Goal: Information Seeking & Learning: Learn about a topic

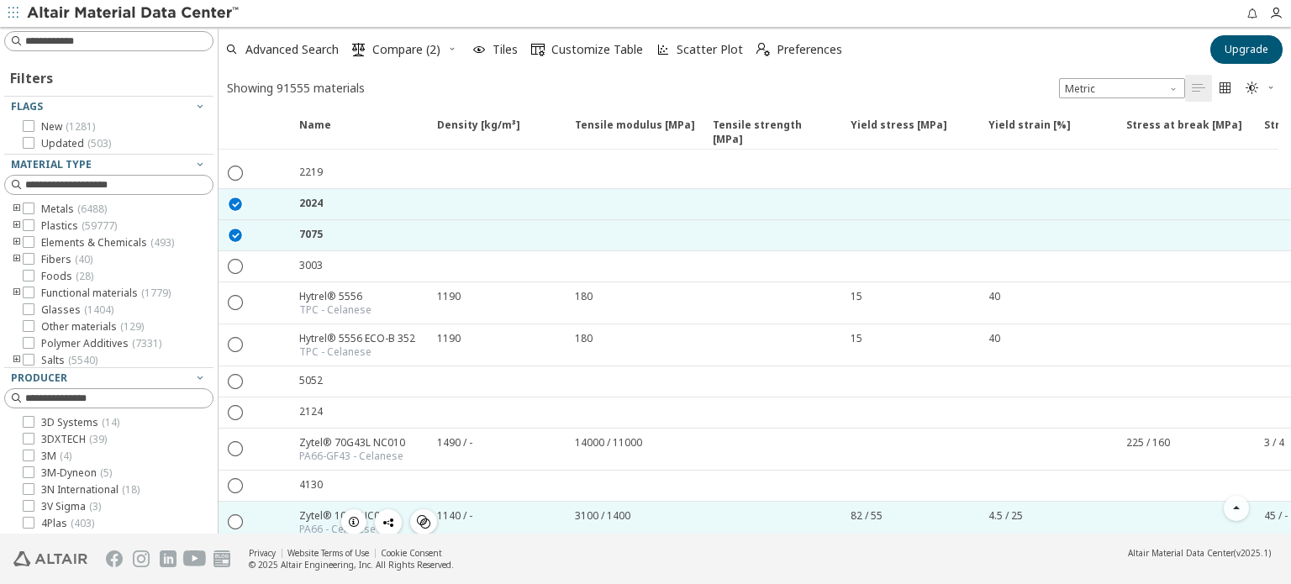
scroll to position [134, 0]
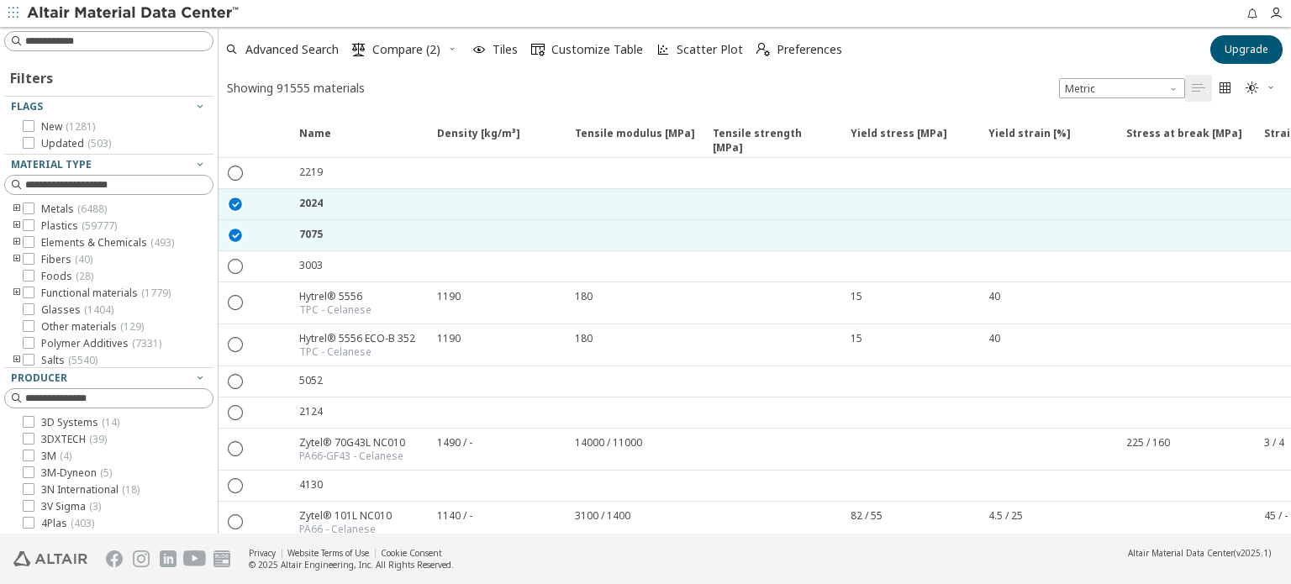
click at [510, 100] on div "Showing 91555 materials Metric   " at bounding box center [754, 87] width 1072 height 33
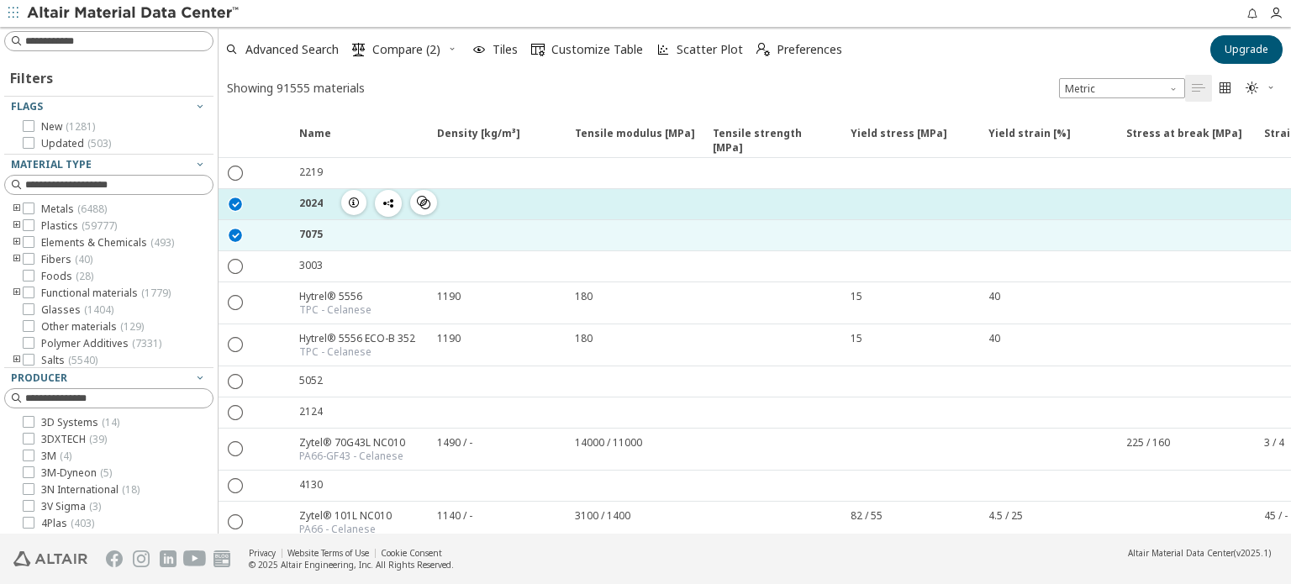
click at [232, 201] on icon "" at bounding box center [236, 203] width 15 height 15
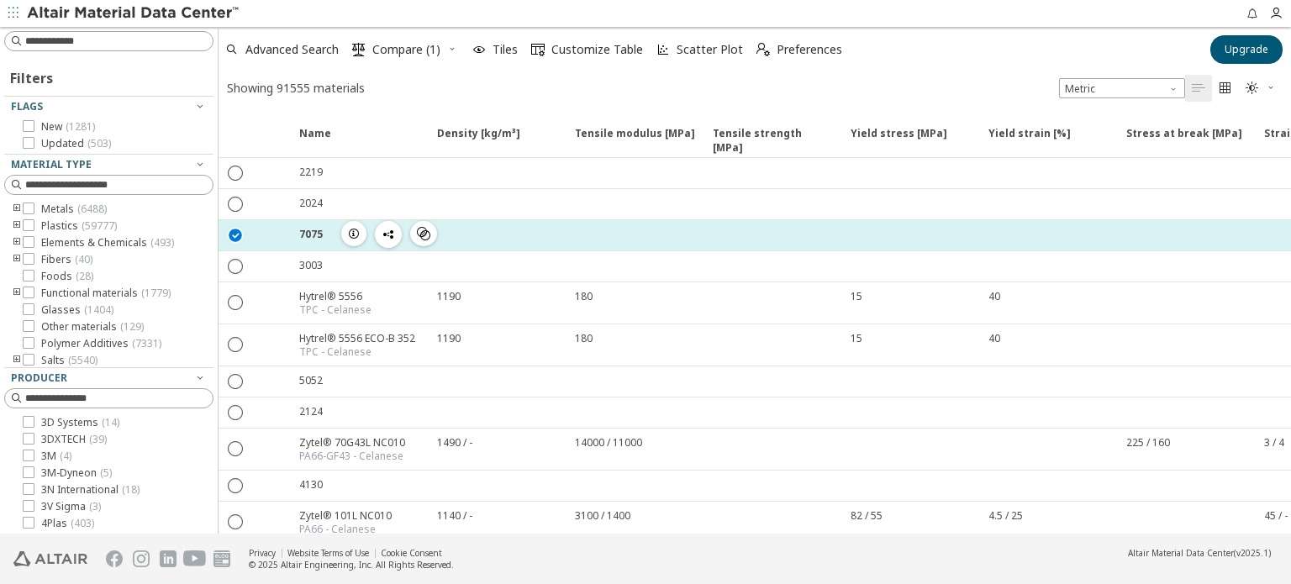
click at [237, 239] on icon "" at bounding box center [236, 234] width 15 height 15
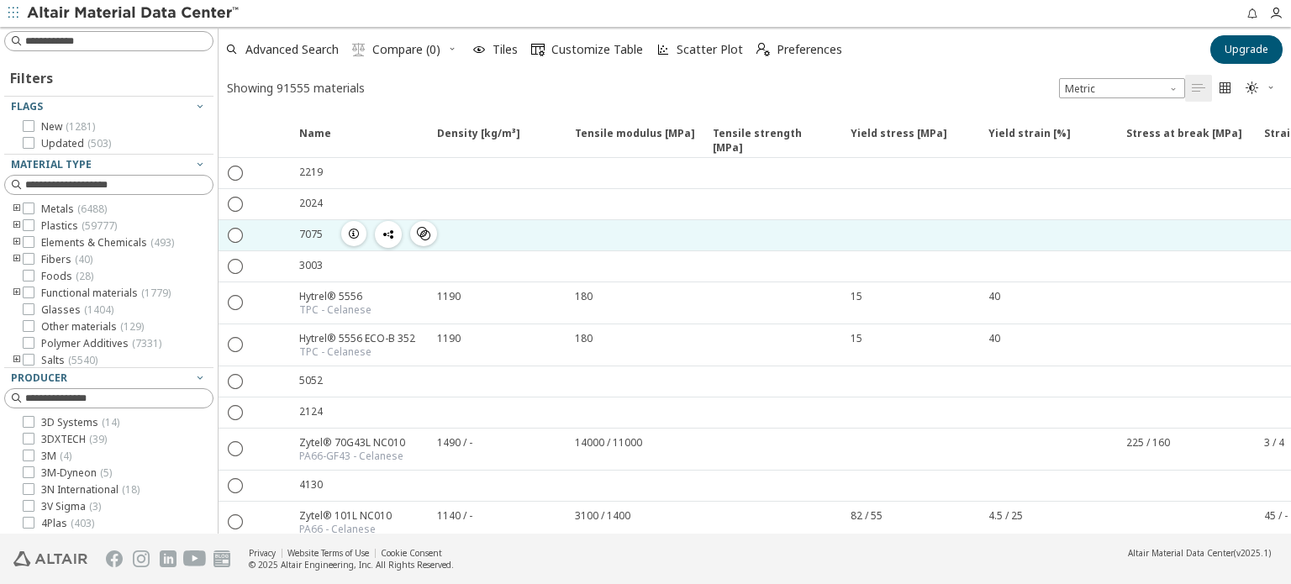
click at [534, 236] on div at bounding box center [496, 235] width 138 height 30
drag, startPoint x: 371, startPoint y: 238, endPoint x: 338, endPoint y: 243, distance: 34.0
click at [370, 238] on div "" at bounding box center [389, 234] width 96 height 27
click at [345, 234] on span "button" at bounding box center [354, 233] width 20 height 25
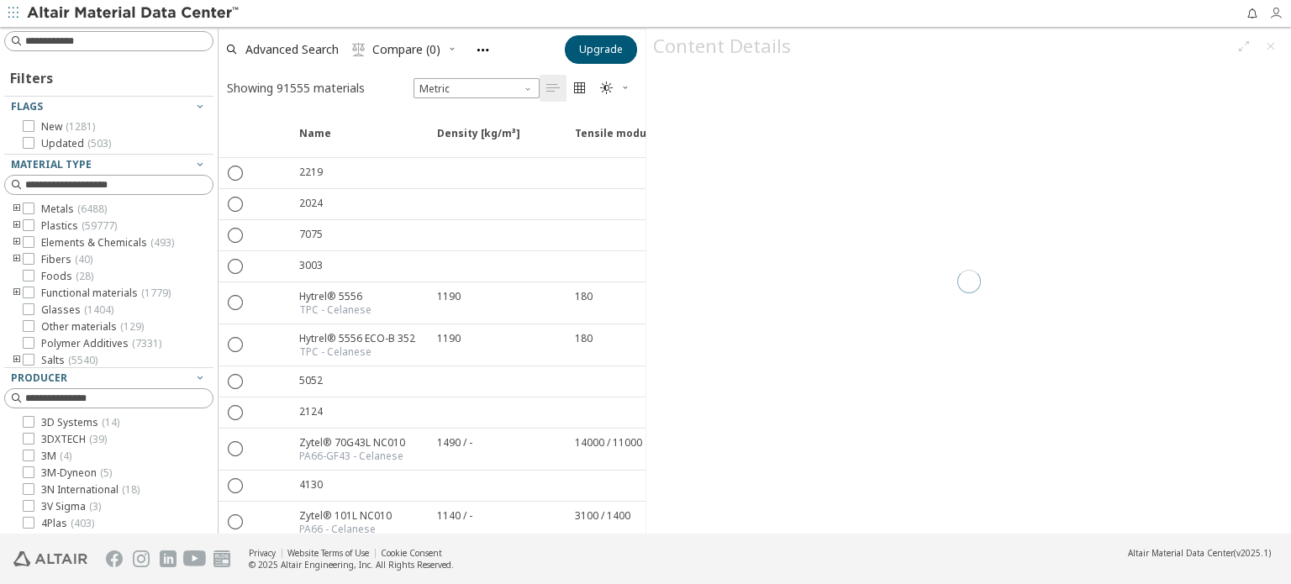
click at [1271, 18] on icon "button" at bounding box center [1275, 13] width 13 height 13
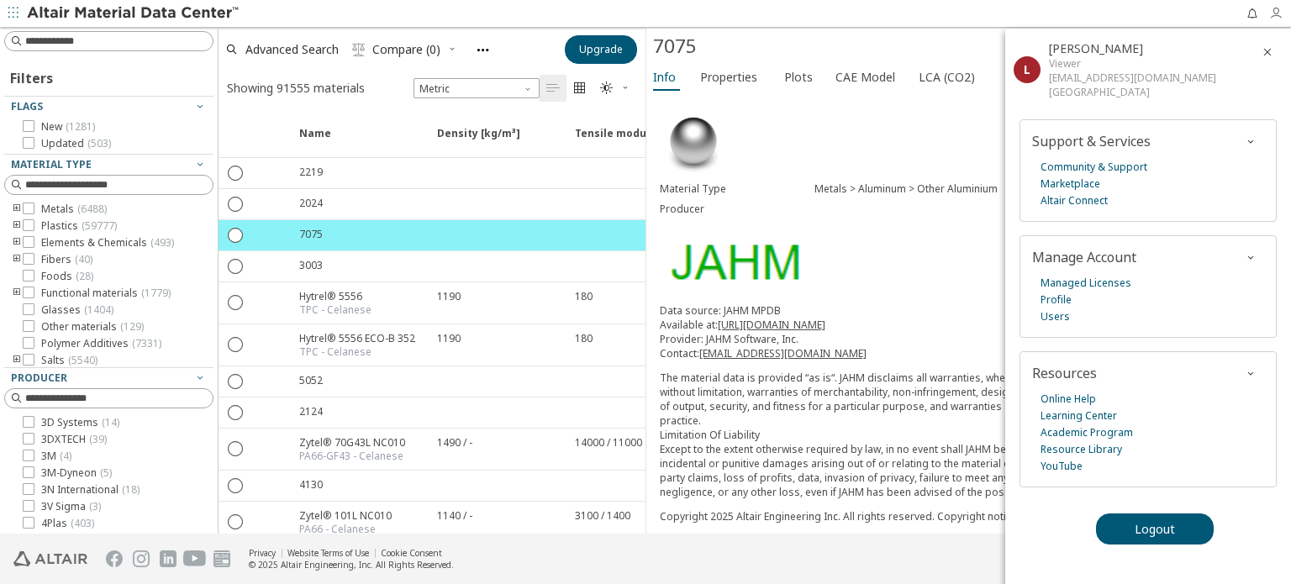
click at [1270, 13] on icon "button" at bounding box center [1275, 13] width 13 height 13
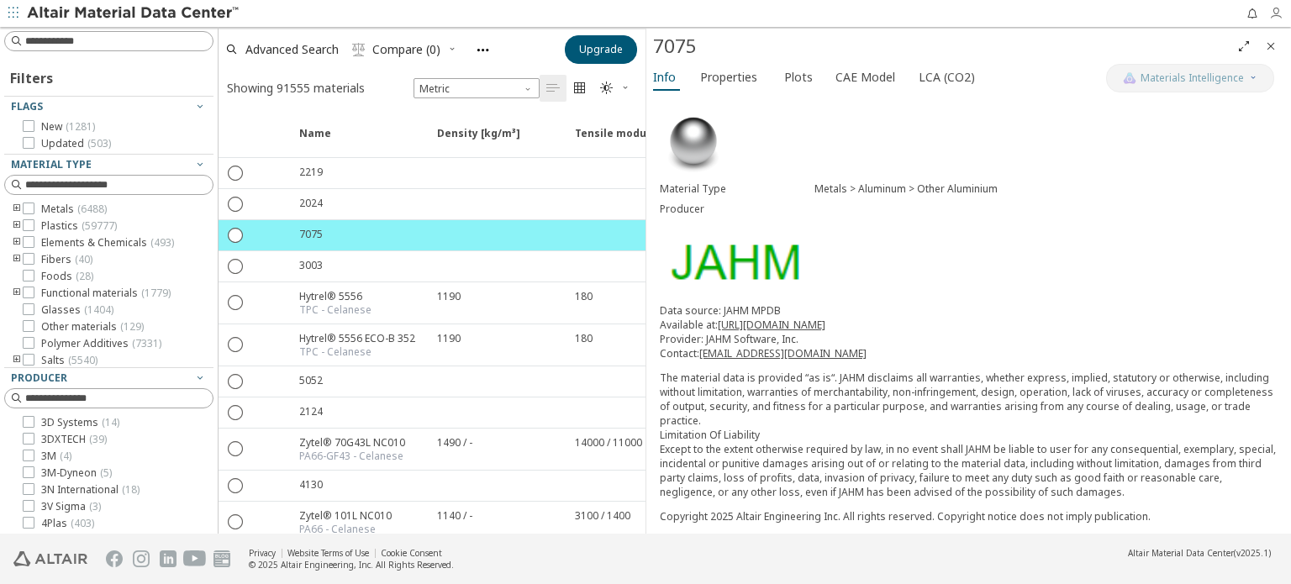
click at [1270, 13] on icon "button" at bounding box center [1275, 13] width 13 height 13
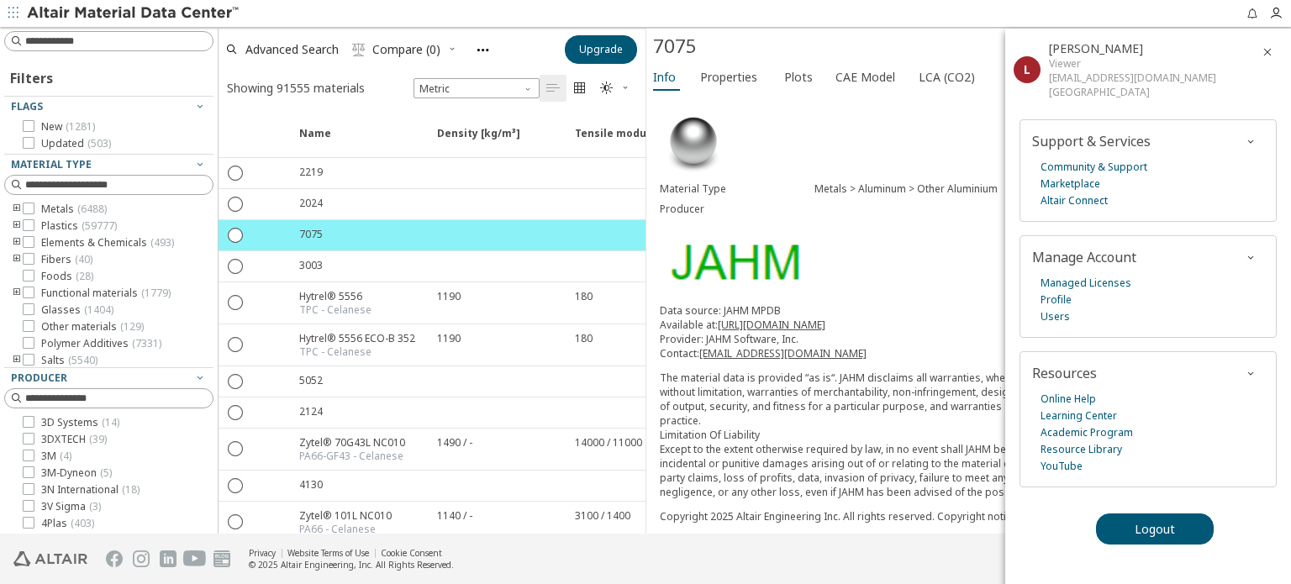
click at [827, 240] on div "Material Type Metals > Aluminum > Other Aluminium Producer Data source: JAHM MP…" at bounding box center [968, 593] width 645 height 997
click at [711, 167] on img at bounding box center [693, 141] width 67 height 67
click at [745, 97] on div "Material Type Metals > Aluminum > Other Aluminium Producer Data source: JAHM MP…" at bounding box center [968, 593] width 645 height 997
click at [750, 76] on span "Properties" at bounding box center [728, 77] width 57 height 27
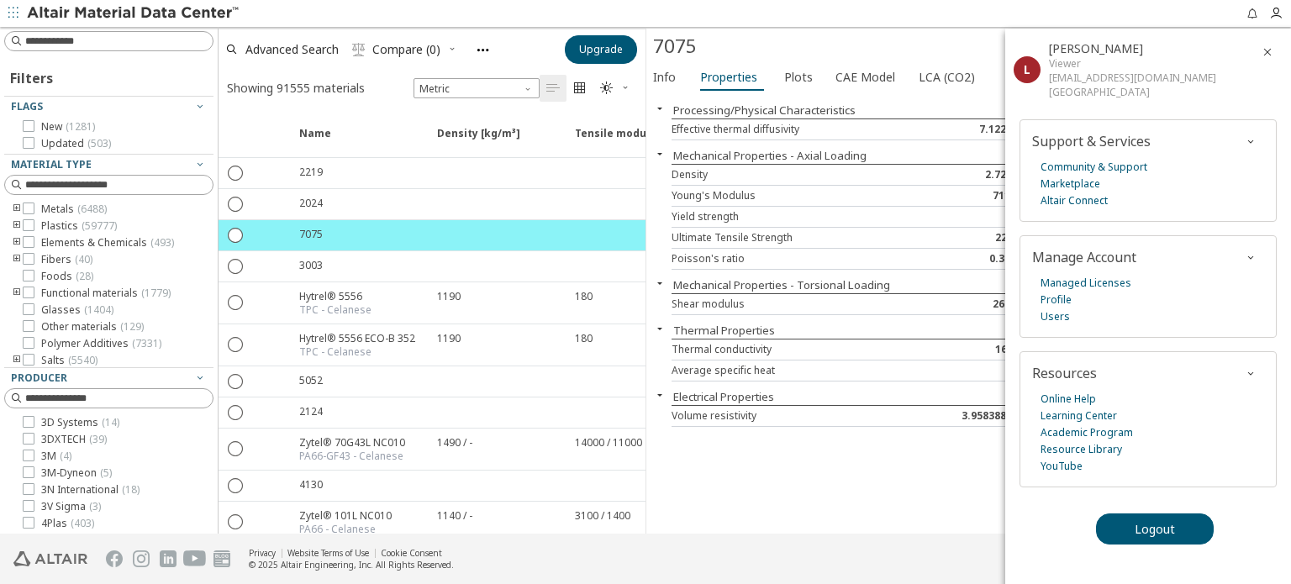
click at [1266, 59] on icon "button" at bounding box center [1266, 51] width 13 height 13
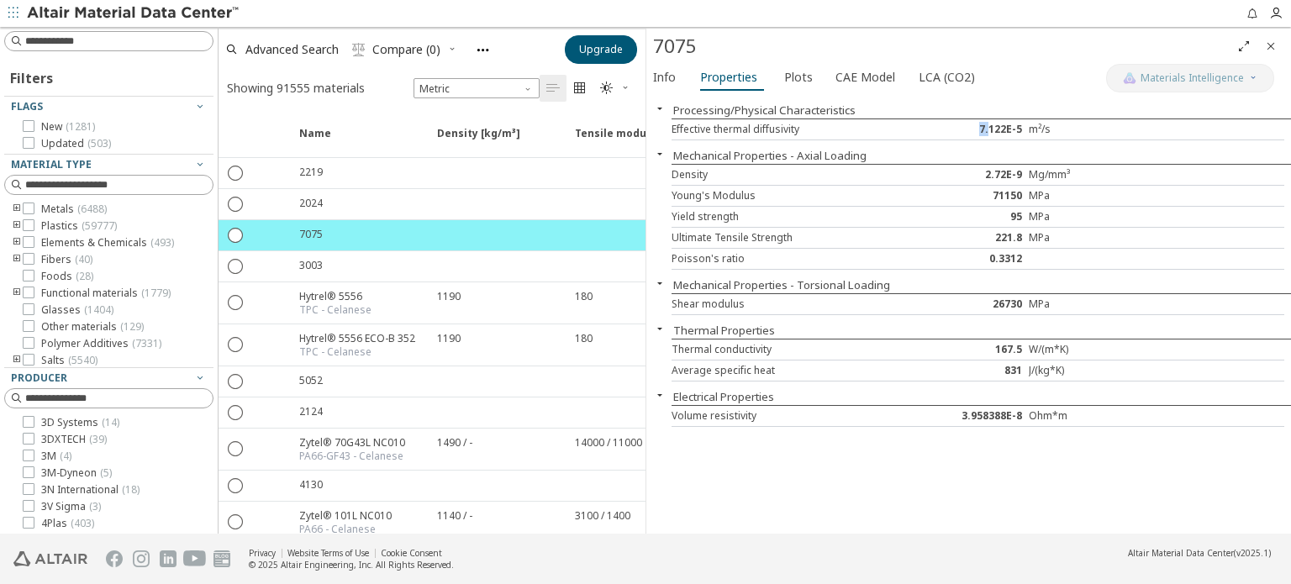
drag, startPoint x: 1015, startPoint y: 138, endPoint x: 1046, endPoint y: 139, distance: 31.1
click at [1045, 139] on div "Processing/Physical Characteristics Effective thermal diffusivity 7.122E-5 m²/s…" at bounding box center [968, 314] width 645 height 439
click at [1046, 139] on div "Processing/Physical Characteristics Effective thermal diffusivity 7.122E-5 m²/s…" at bounding box center [968, 314] width 645 height 439
drag, startPoint x: 976, startPoint y: 176, endPoint x: 1044, endPoint y: 177, distance: 68.1
click at [1044, 177] on div "Density 2.72E-9 Mg/mm³" at bounding box center [977, 175] width 613 height 21
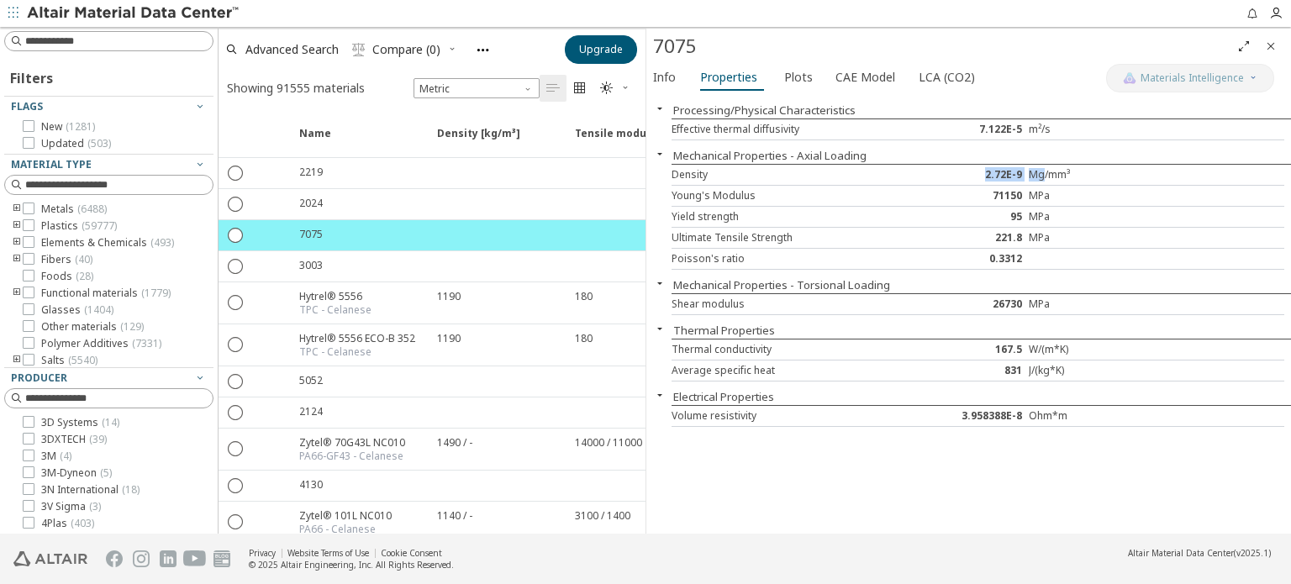
click at [1044, 177] on div "Mg/mm³" at bounding box center [1080, 174] width 103 height 13
drag, startPoint x: 982, startPoint y: 191, endPoint x: 1030, endPoint y: 192, distance: 47.9
click at [1030, 192] on div "Young's Modulus 71150 MPa" at bounding box center [977, 196] width 613 height 21
click at [1030, 192] on div "MPa" at bounding box center [1080, 195] width 103 height 13
drag, startPoint x: 983, startPoint y: 194, endPoint x: 1064, endPoint y: 197, distance: 80.7
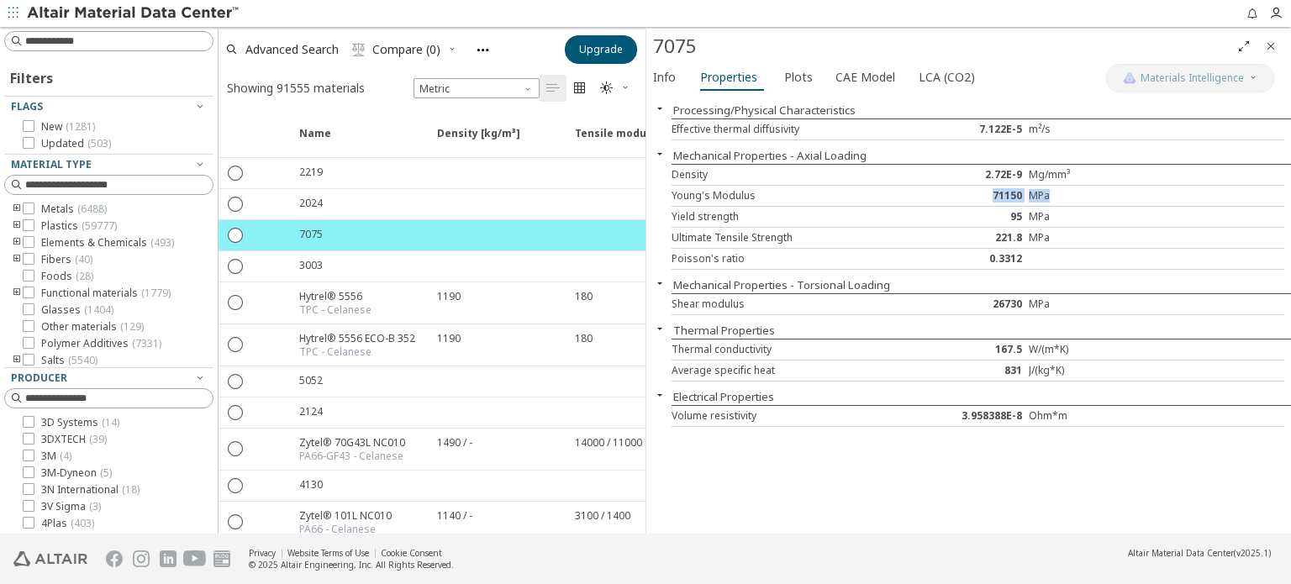
click at [1064, 197] on div "Young's Modulus 71150 MPa" at bounding box center [977, 196] width 613 height 21
click at [1064, 197] on div "MPa" at bounding box center [1080, 195] width 103 height 13
drag, startPoint x: 1018, startPoint y: 214, endPoint x: 1096, endPoint y: 222, distance: 78.5
click at [1096, 222] on div "Yield strength 95 MPa" at bounding box center [977, 217] width 613 height 21
drag, startPoint x: 1096, startPoint y: 222, endPoint x: 996, endPoint y: 234, distance: 100.8
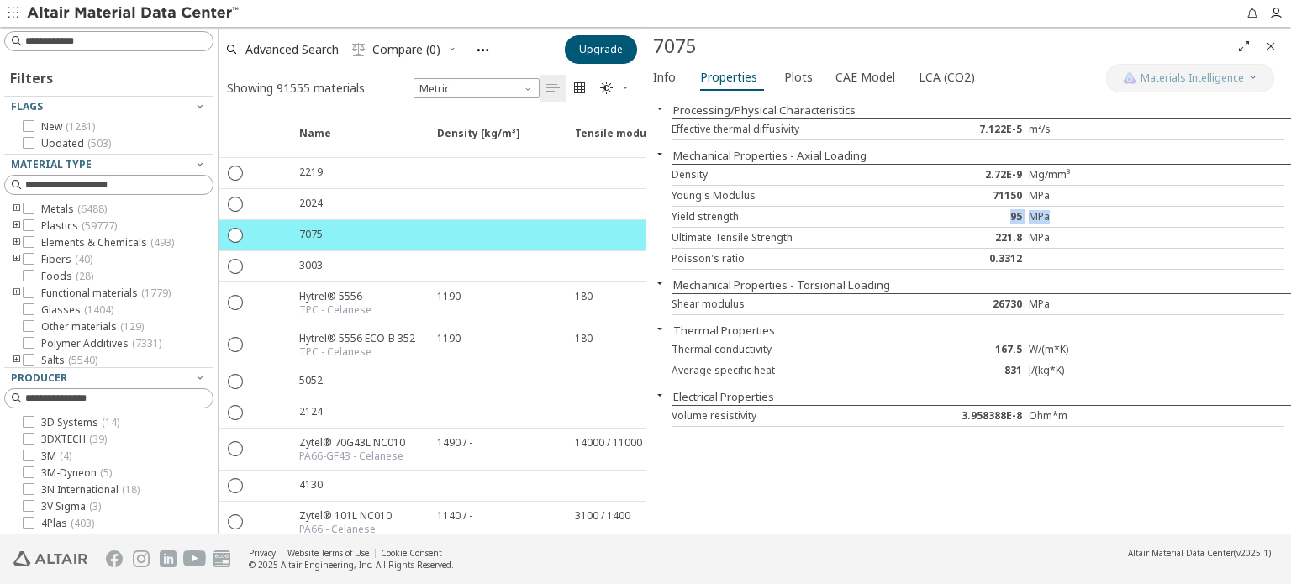
click at [1093, 222] on div "Yield strength 95 MPa" at bounding box center [977, 217] width 613 height 21
drag, startPoint x: 981, startPoint y: 235, endPoint x: 1107, endPoint y: 240, distance: 125.3
click at [1107, 240] on div "Ultimate Tensile Strength 221.8 MPa" at bounding box center [977, 238] width 613 height 21
click at [1107, 240] on div "MPa" at bounding box center [1080, 237] width 103 height 13
drag, startPoint x: 936, startPoint y: 241, endPoint x: 1196, endPoint y: 245, distance: 259.7
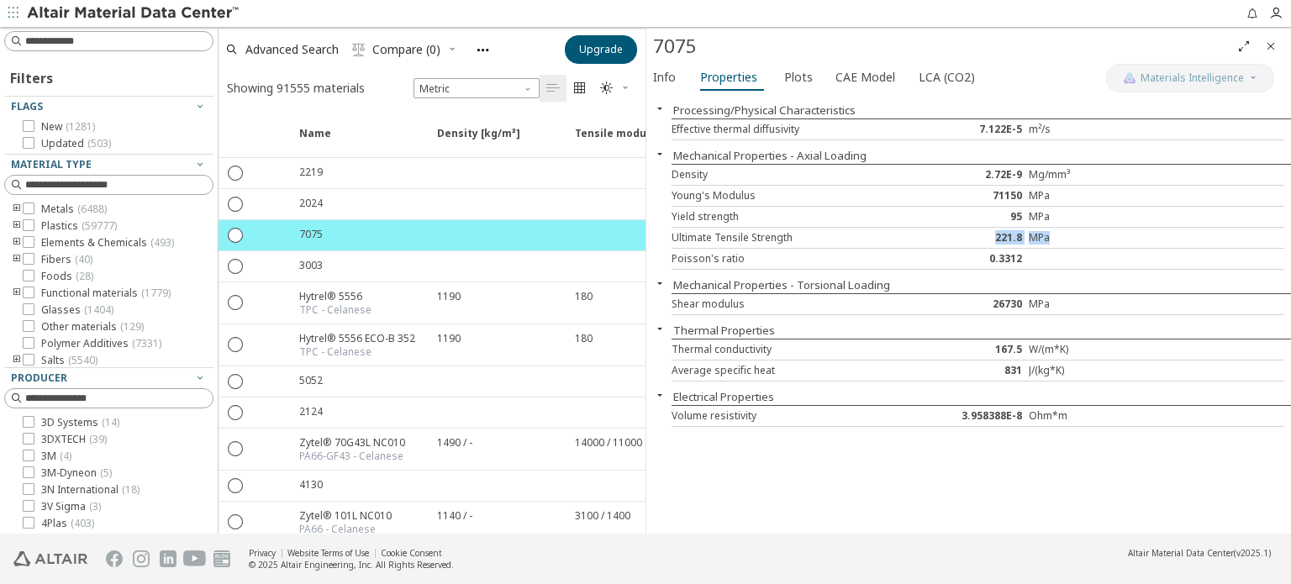
click at [1196, 245] on div "Ultimate Tensile Strength 221.8 MPa" at bounding box center [977, 238] width 613 height 21
click at [1192, 245] on div "Ultimate Tensile Strength 221.8 MPa" at bounding box center [977, 238] width 613 height 21
click at [1018, 244] on div "Ultimate Tensile Strength 221.8 MPa" at bounding box center [977, 238] width 613 height 21
click at [1008, 239] on div "221.8" at bounding box center [978, 237] width 103 height 13
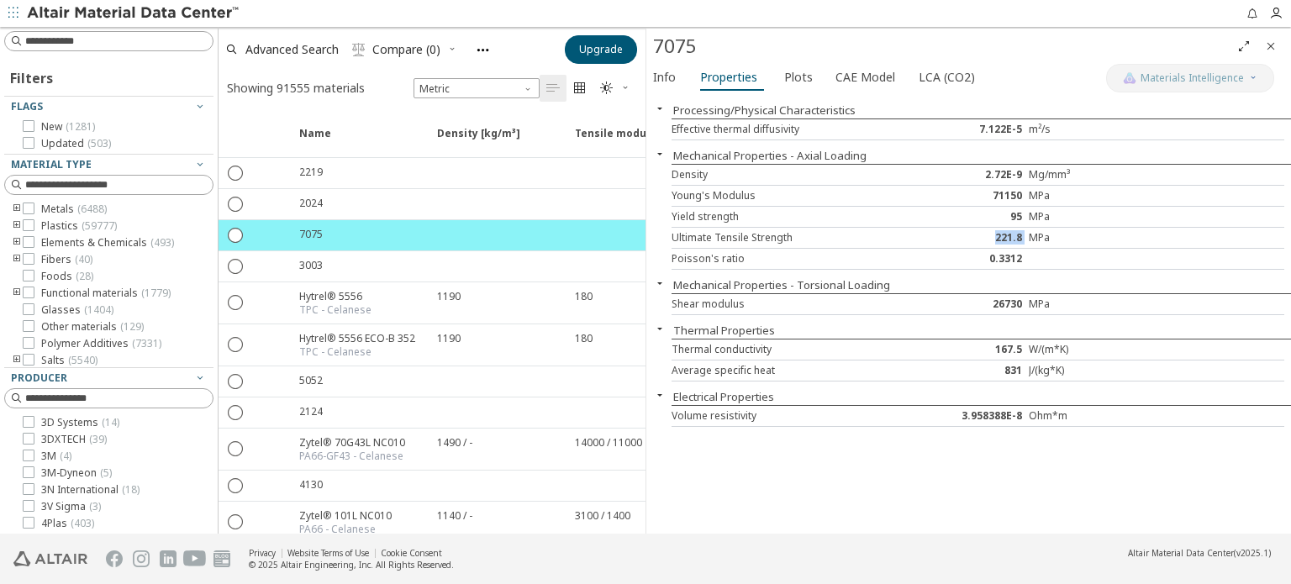
click at [1008, 239] on div "221.8" at bounding box center [978, 237] width 103 height 13
click at [1039, 239] on div "MPa" at bounding box center [1080, 237] width 103 height 13
drag, startPoint x: 1051, startPoint y: 239, endPoint x: 1001, endPoint y: 239, distance: 50.4
click at [1001, 239] on div "Ultimate Tensile Strength 221.8 MPa" at bounding box center [977, 238] width 613 height 21
click at [1000, 239] on div "221.8" at bounding box center [978, 237] width 103 height 13
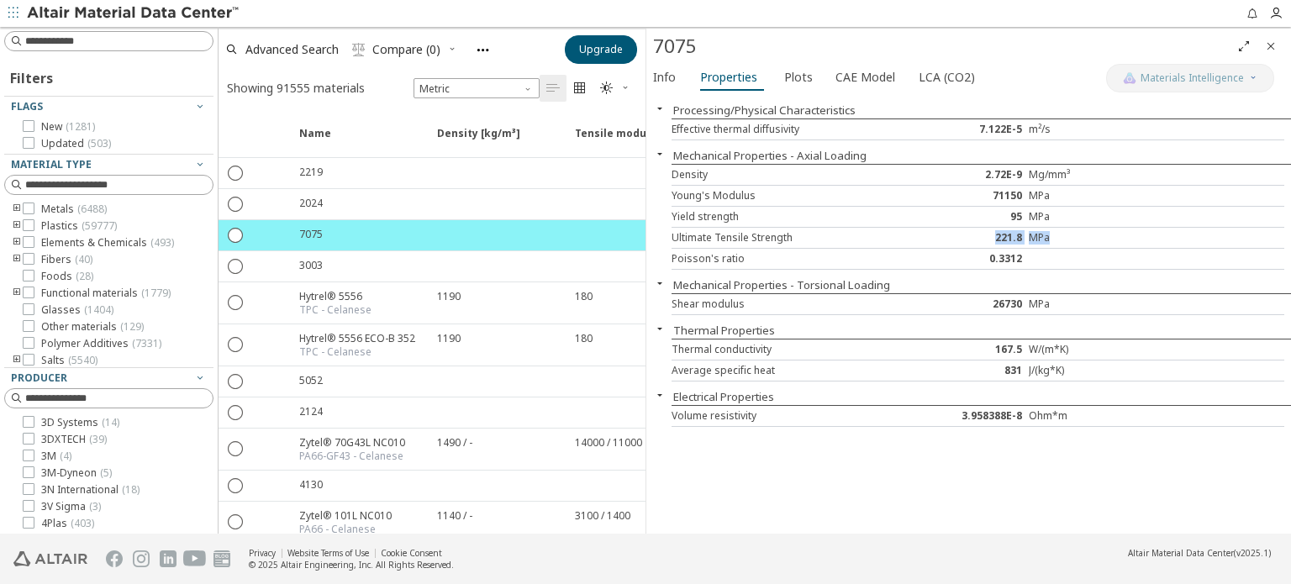
drag, startPoint x: 1000, startPoint y: 237, endPoint x: 1070, endPoint y: 241, distance: 69.9
click at [1070, 241] on div "Ultimate Tensile Strength 221.8 MPa" at bounding box center [977, 238] width 613 height 21
click at [1070, 241] on div "MPa" at bounding box center [1080, 237] width 103 height 13
drag, startPoint x: 992, startPoint y: 297, endPoint x: 1079, endPoint y: 303, distance: 87.6
click at [1079, 303] on div "Shear modulus 26730 MPa" at bounding box center [977, 304] width 613 height 21
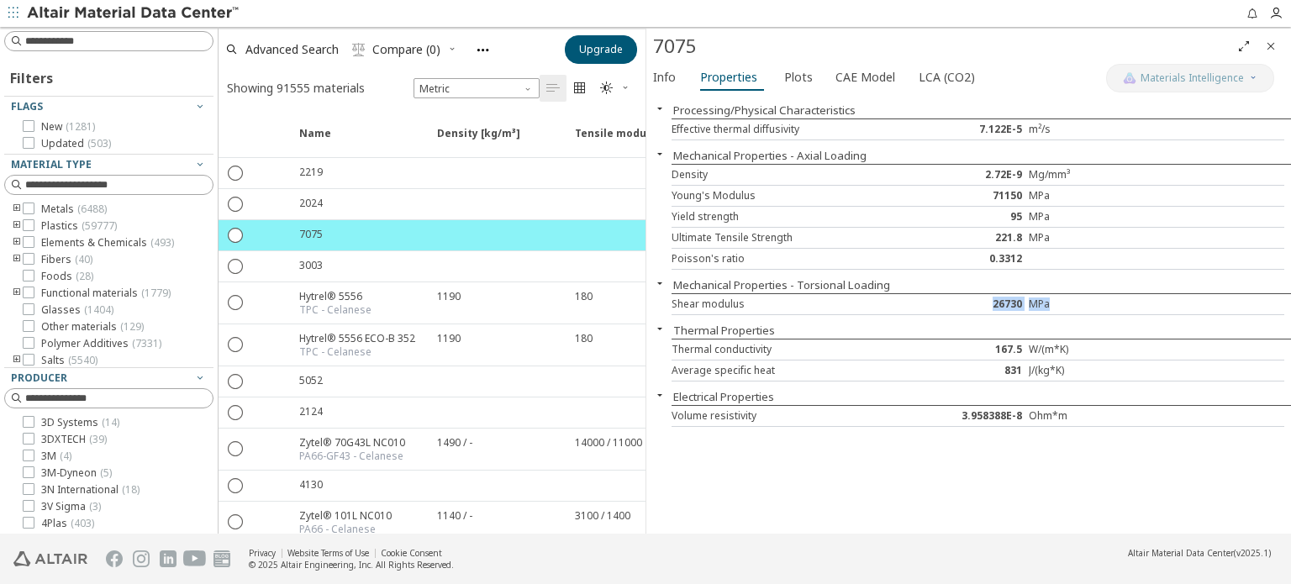
click at [1079, 303] on div "MPa" at bounding box center [1080, 303] width 103 height 13
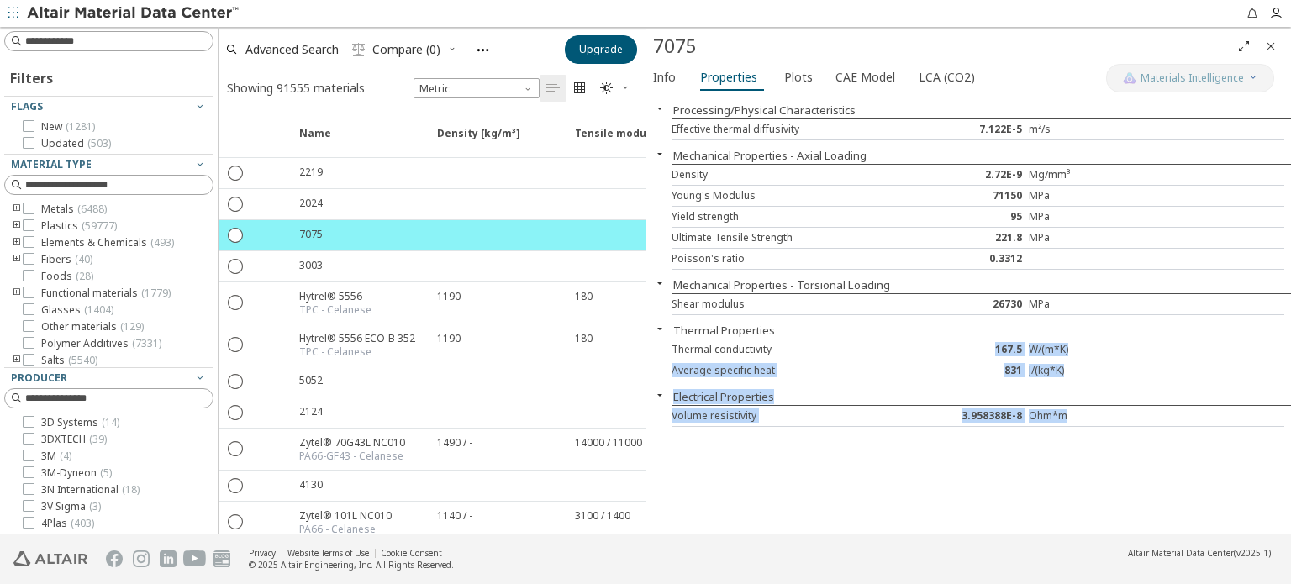
drag, startPoint x: 975, startPoint y: 361, endPoint x: 1102, endPoint y: 450, distance: 155.7
click at [1102, 450] on div "Processing/Physical Characteristics Effective thermal diffusivity 7.122E-5 m²/s…" at bounding box center [968, 314] width 645 height 439
click at [880, 365] on div "Average specific heat" at bounding box center [798, 370] width 255 height 13
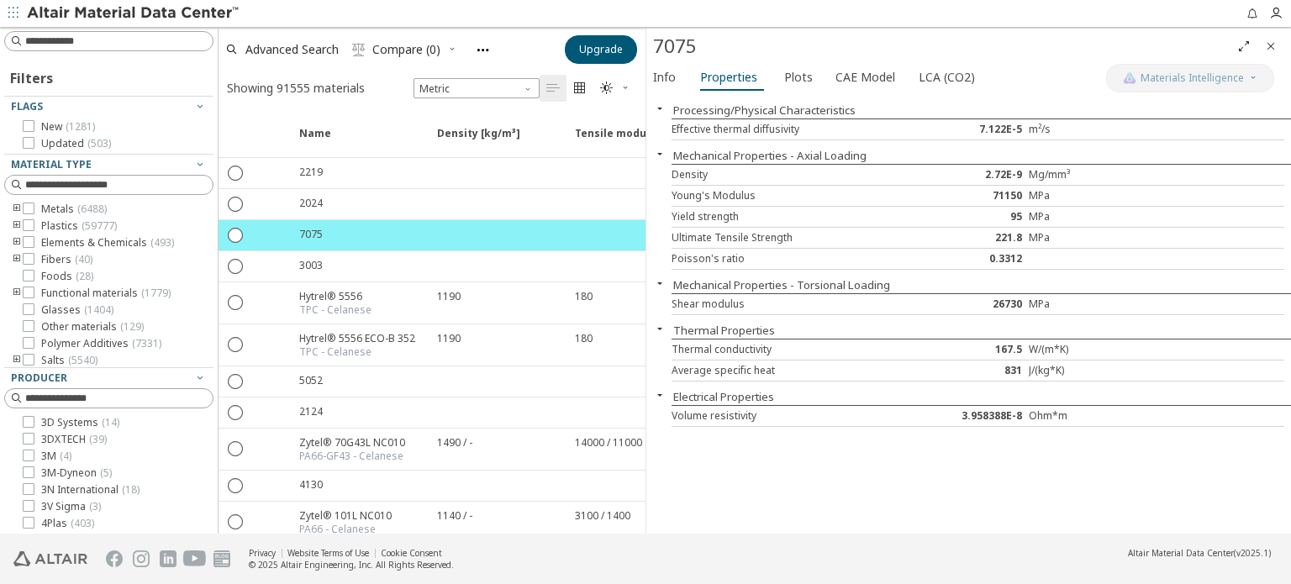
drag, startPoint x: 1266, startPoint y: 45, endPoint x: 1008, endPoint y: 105, distance: 264.0
click at [1266, 47] on icon "Close" at bounding box center [1270, 45] width 13 height 13
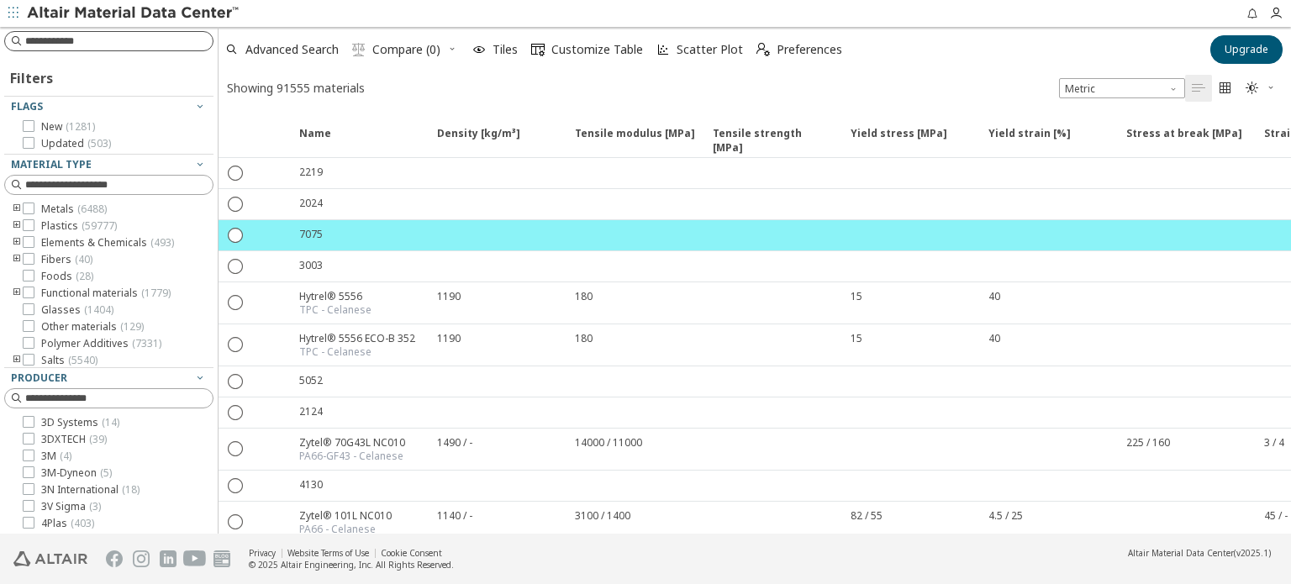
click at [87, 33] on input at bounding box center [118, 41] width 187 height 17
type input "**********"
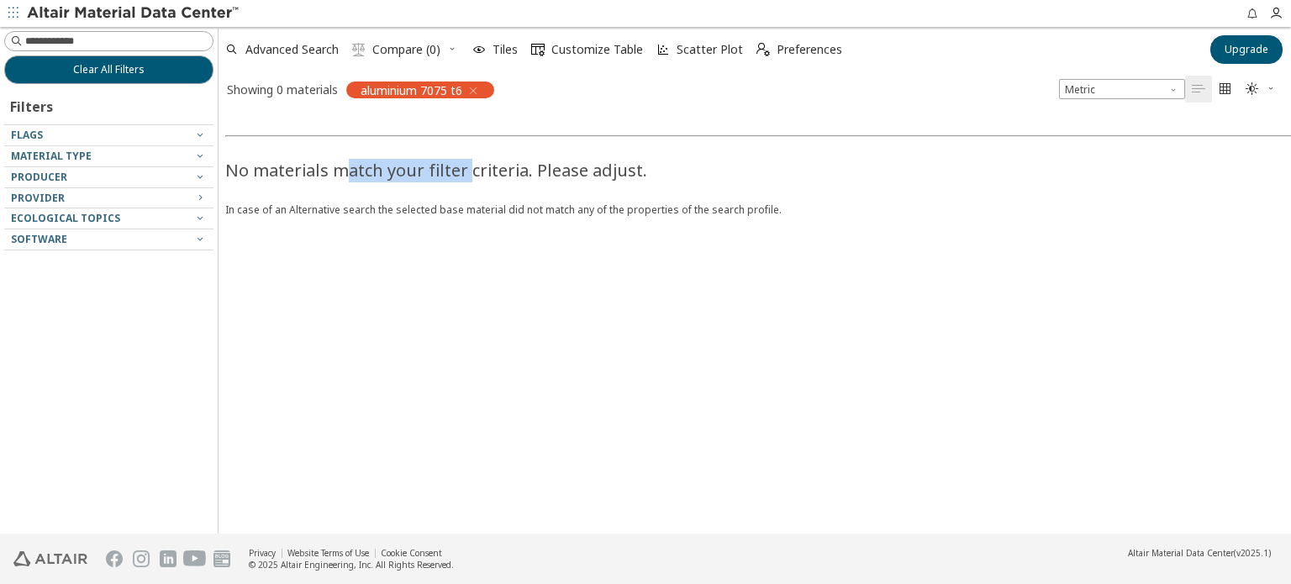
drag, startPoint x: 467, startPoint y: 168, endPoint x: 571, endPoint y: 175, distance: 103.6
click at [584, 174] on div "No materials match your filter criteria. Please adjust." at bounding box center [863, 163] width 1277 height 37
click at [571, 175] on div "No materials match your filter criteria. Please adjust." at bounding box center [863, 163] width 1277 height 37
click at [487, 90] on div "aluminium 7075 t6" at bounding box center [420, 90] width 148 height 17
click at [477, 87] on icon "button" at bounding box center [472, 90] width 13 height 13
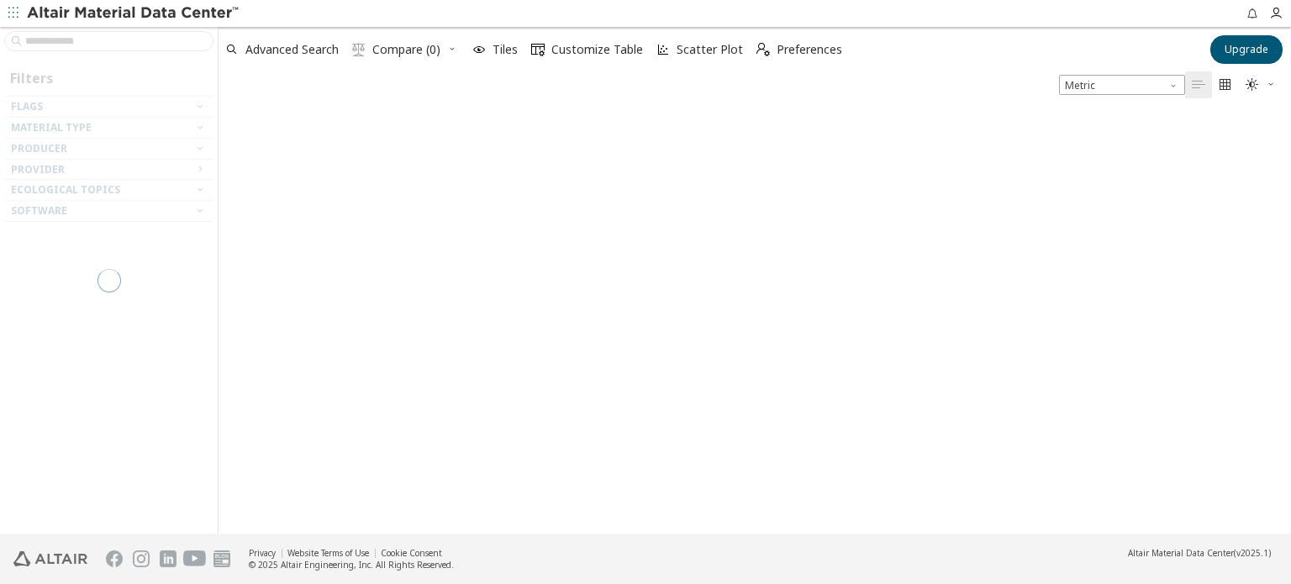
click at [77, 34] on div at bounding box center [109, 280] width 218 height 507
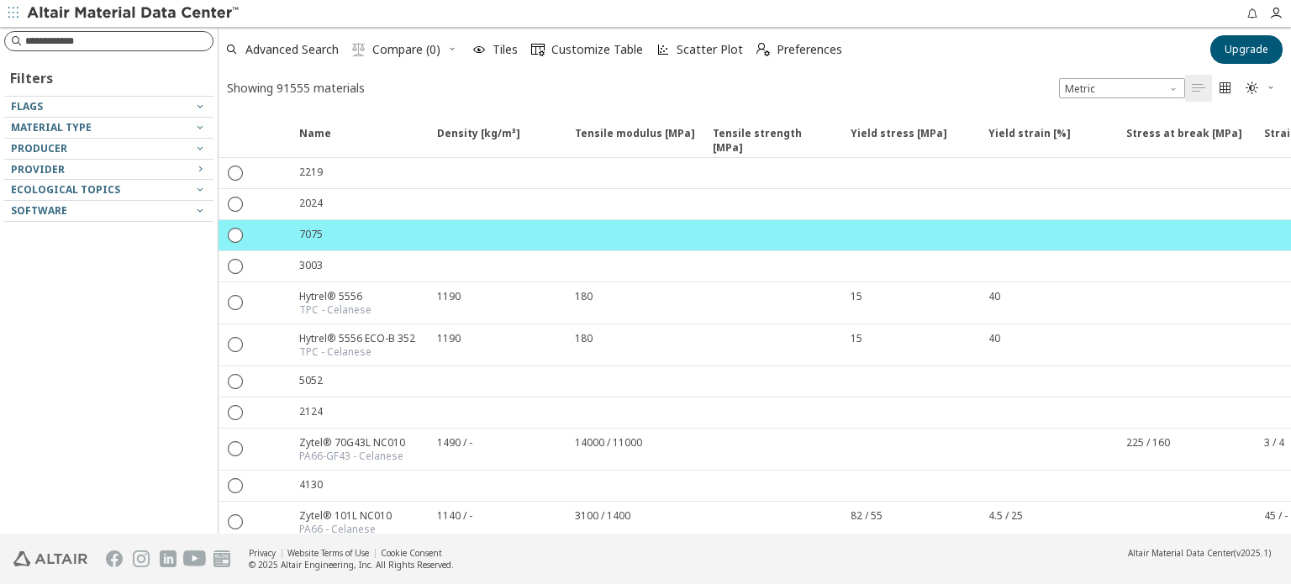
click at [75, 42] on input at bounding box center [118, 41] width 187 height 17
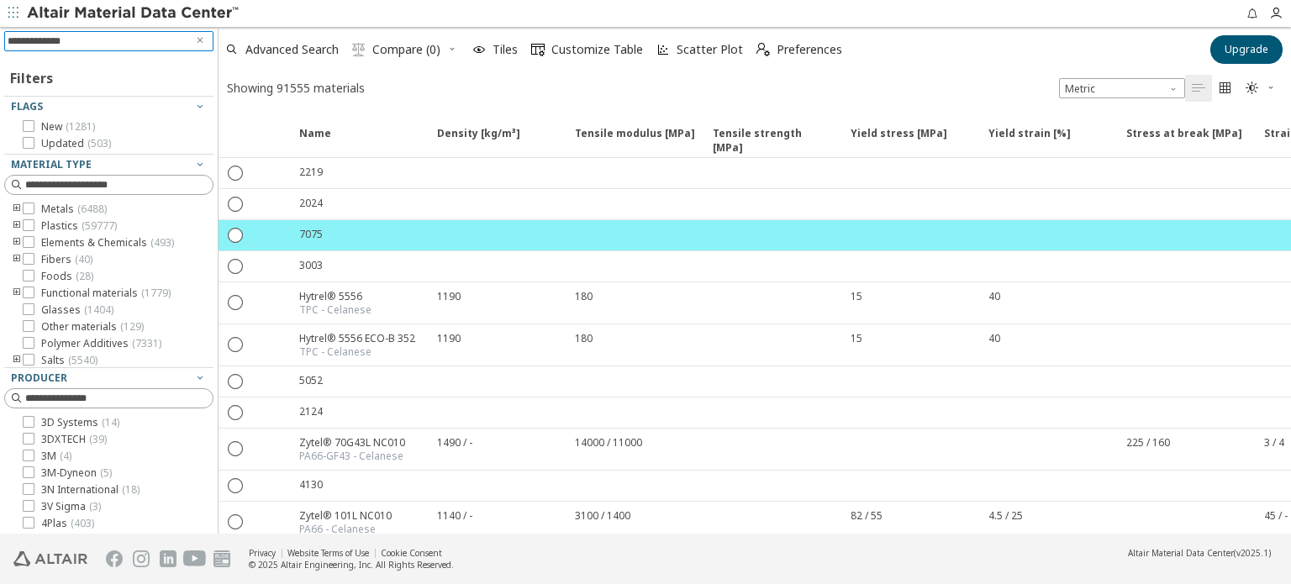
type input "**********"
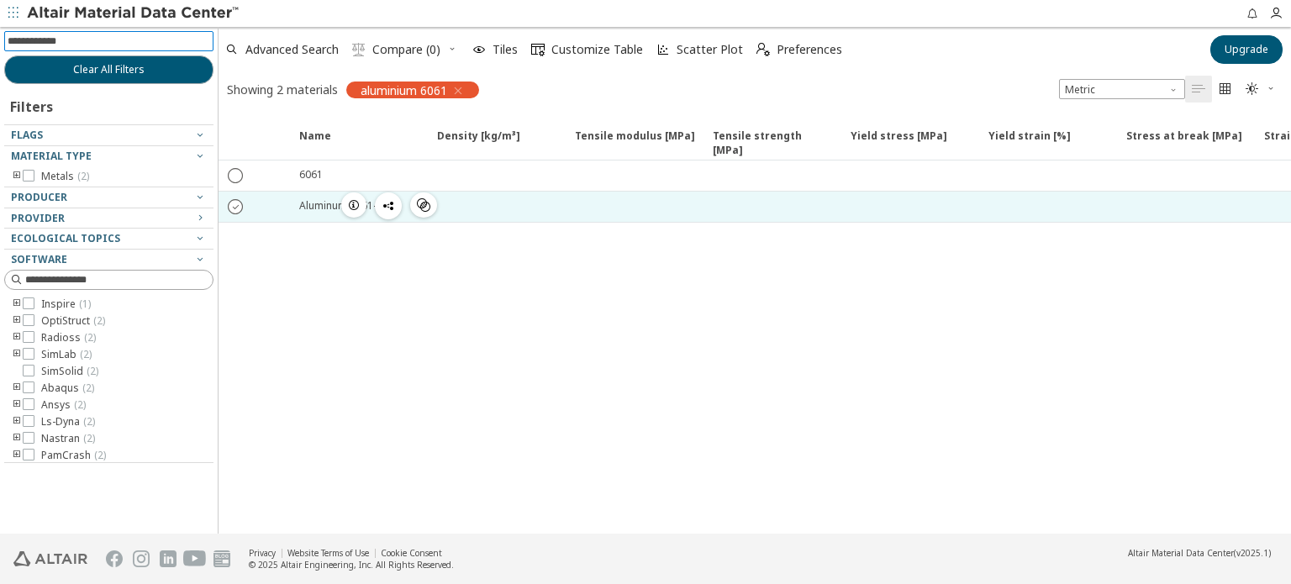
click at [237, 201] on icon "" at bounding box center [236, 205] width 15 height 15
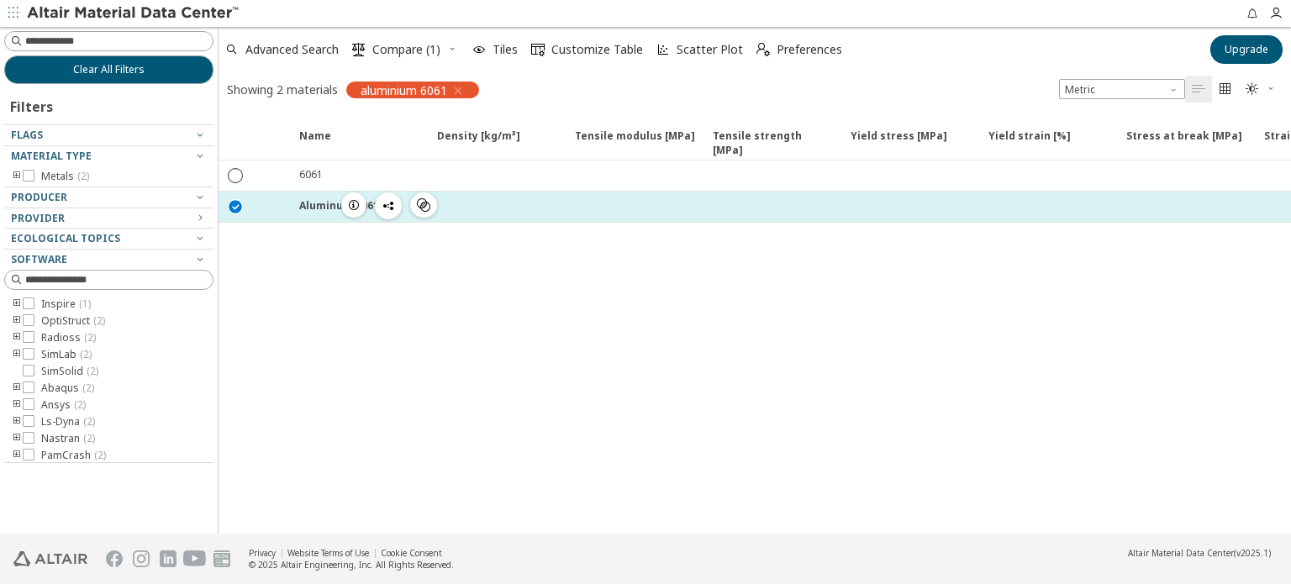
click at [616, 212] on div at bounding box center [634, 207] width 138 height 30
click at [239, 206] on icon "" at bounding box center [236, 205] width 15 height 15
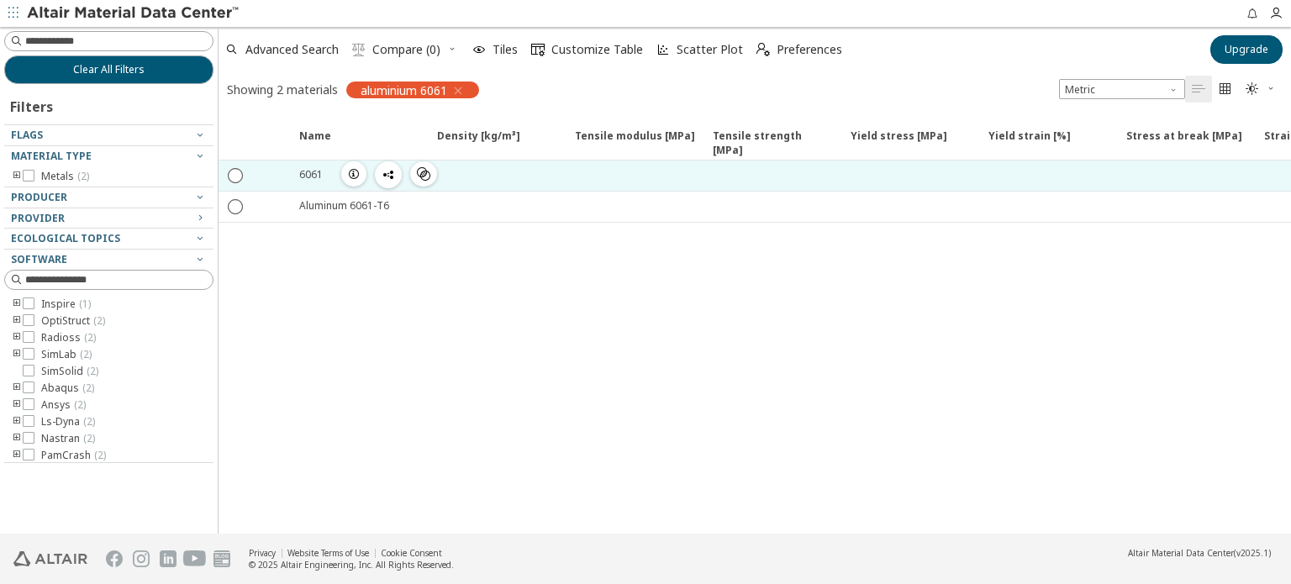
click at [0, 0] on span "button" at bounding box center [0, 0] width 0 height 0
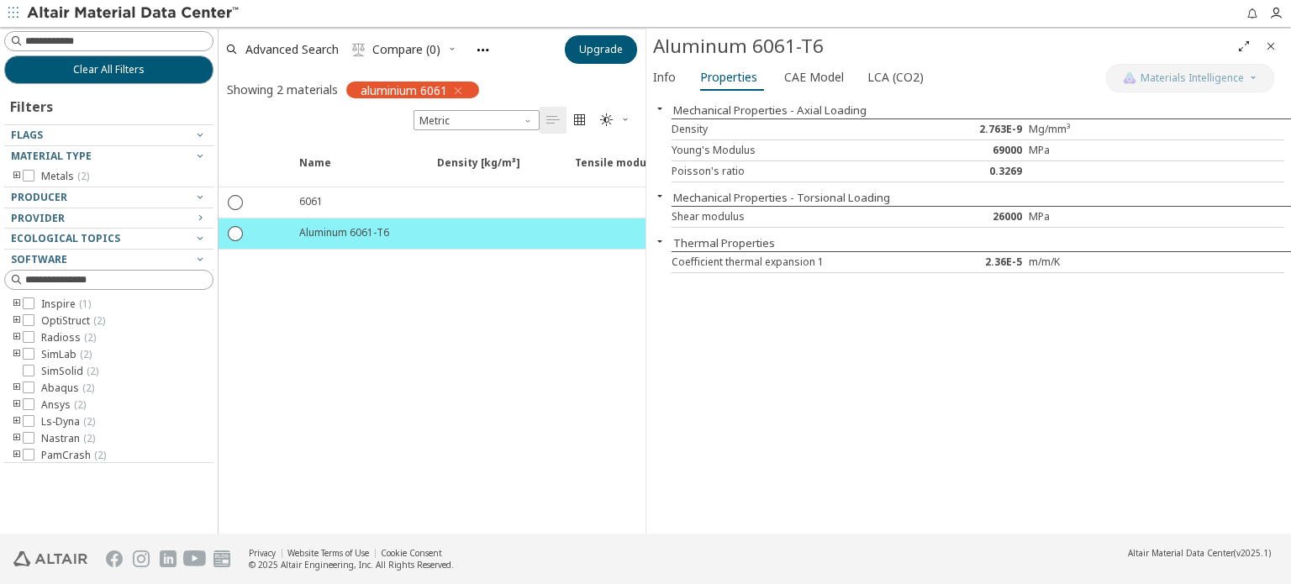
drag, startPoint x: 995, startPoint y: 218, endPoint x: 1070, endPoint y: 217, distance: 74.8
click at [1070, 217] on div "Shear modulus 26000 MPa" at bounding box center [977, 217] width 613 height 21
click at [1069, 217] on div "MPa" at bounding box center [1080, 216] width 103 height 13
drag, startPoint x: 760, startPoint y: 170, endPoint x: 928, endPoint y: 179, distance: 167.5
click at [929, 179] on div "Poisson's ratio 0.3269" at bounding box center [977, 171] width 613 height 21
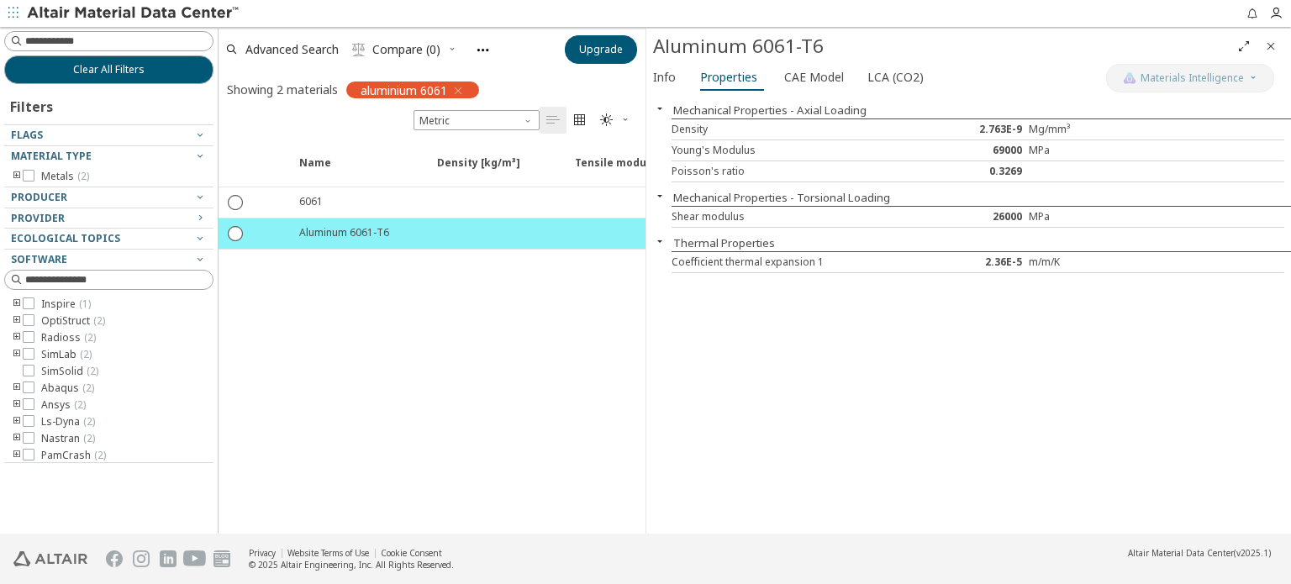
click at [998, 174] on div "0.3269" at bounding box center [978, 171] width 103 height 13
click at [1008, 153] on div "69000" at bounding box center [978, 150] width 103 height 13
click at [1008, 155] on div "69000" at bounding box center [978, 150] width 103 height 13
click at [1002, 139] on div "Density 2.763E-9 Mg/mm³" at bounding box center [977, 129] width 613 height 21
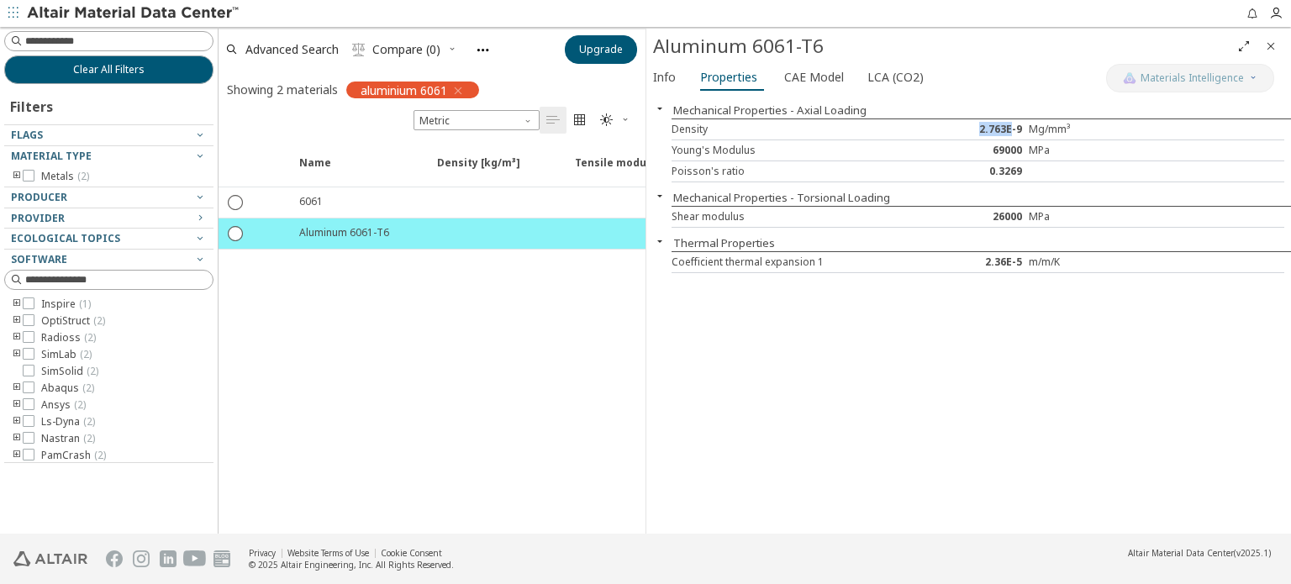
click at [1002, 139] on div "Density 2.763E-9 Mg/mm³" at bounding box center [977, 129] width 613 height 21
click at [999, 252] on div "Coefficient thermal expansion 1 2.36E-5 m/m/K" at bounding box center [977, 262] width 613 height 21
click at [966, 297] on div "Mechanical Properties - Axial Loading Density 2.763E-9 Mg/mm³ Young's Modulus 6…" at bounding box center [968, 314] width 645 height 439
click at [773, 208] on div "Shear modulus 26000 MPa" at bounding box center [977, 217] width 613 height 21
drag, startPoint x: 696, startPoint y: 218, endPoint x: 884, endPoint y: 220, distance: 188.2
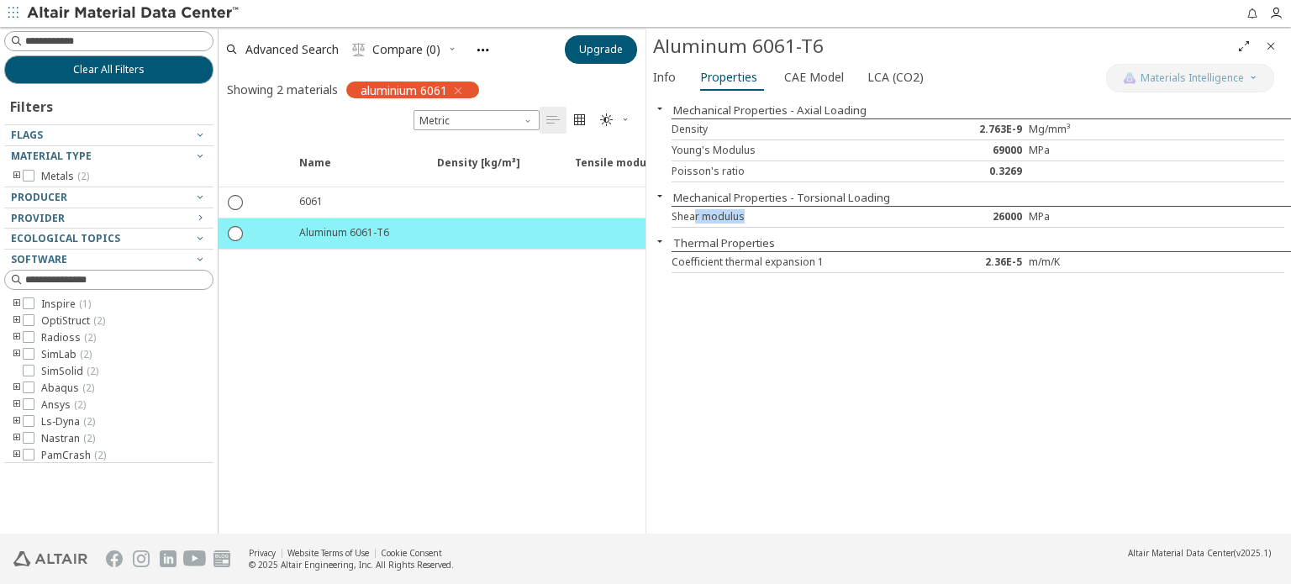
click at [884, 220] on div "Shear modulus" at bounding box center [798, 216] width 255 height 13
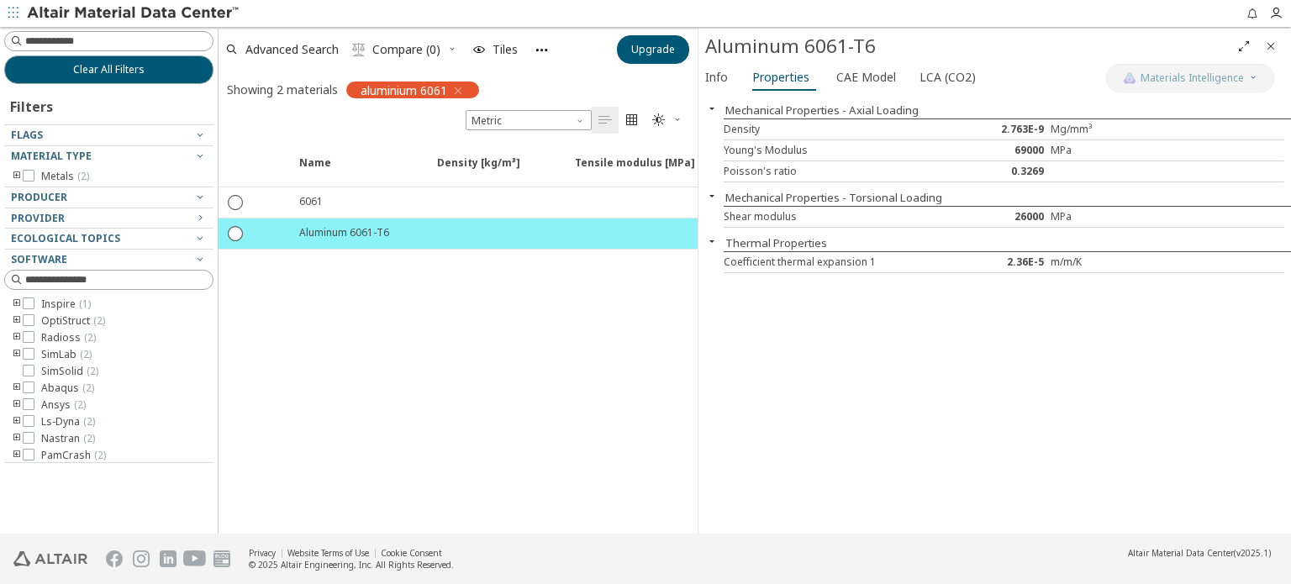
drag, startPoint x: 648, startPoint y: 116, endPoint x: 761, endPoint y: 222, distance: 155.2
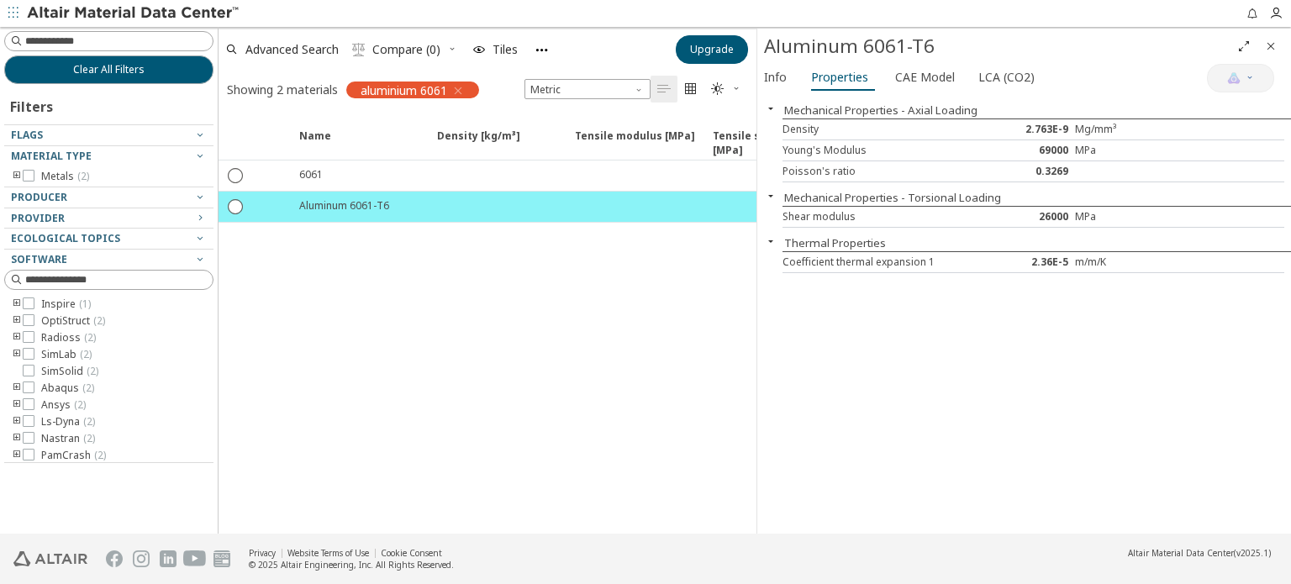
drag, startPoint x: 758, startPoint y: 233, endPoint x: 678, endPoint y: 242, distance: 80.4
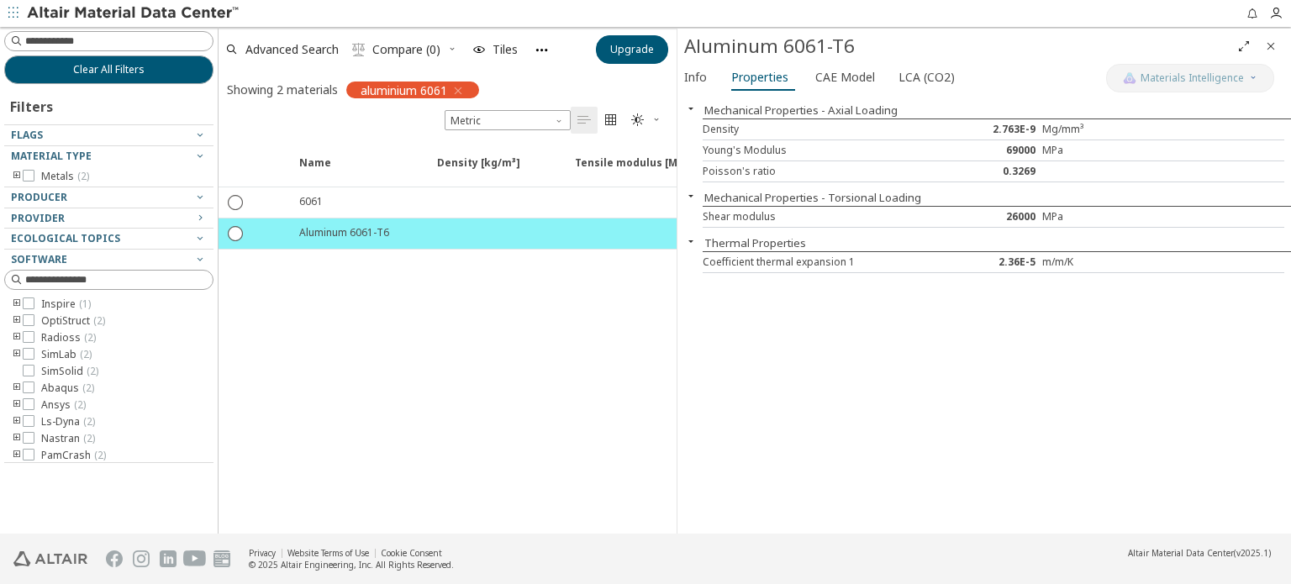
click at [653, 307] on div "Name Density [kg/m³] Density [kg/m³] ISO 1183 Tensile modulus [MPa] Tensile mod…" at bounding box center [447, 338] width 458 height 392
click at [700, 73] on span "Info" at bounding box center [695, 77] width 23 height 27
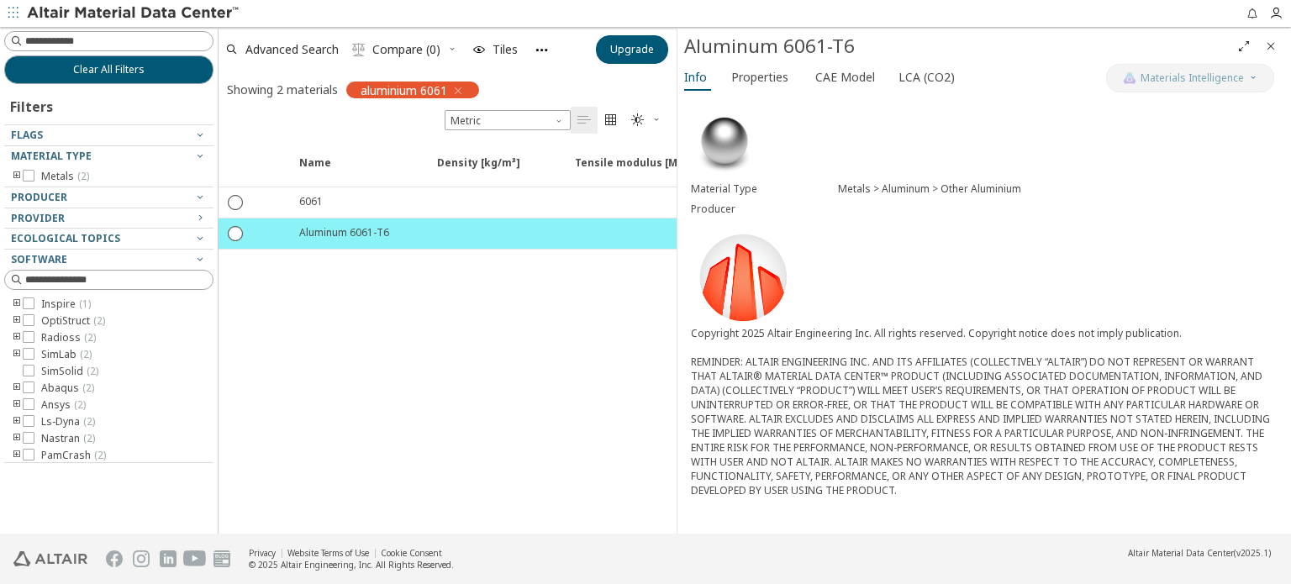
drag, startPoint x: 702, startPoint y: 342, endPoint x: 915, endPoint y: 339, distance: 212.6
click at [915, 339] on div "Copyright 2025 Altair Engineering Inc. All rights reserved. Copyright notice do…" at bounding box center [984, 411] width 587 height 171
click at [909, 339] on div "Copyright 2025 Altair Engineering Inc. All rights reserved. Copyright notice do…" at bounding box center [984, 411] width 587 height 171
drag, startPoint x: 776, startPoint y: 329, endPoint x: 971, endPoint y: 334, distance: 195.0
click at [974, 334] on div "Copyright 2025 Altair Engineering Inc. All rights reserved. Copyright notice do…" at bounding box center [984, 411] width 587 height 171
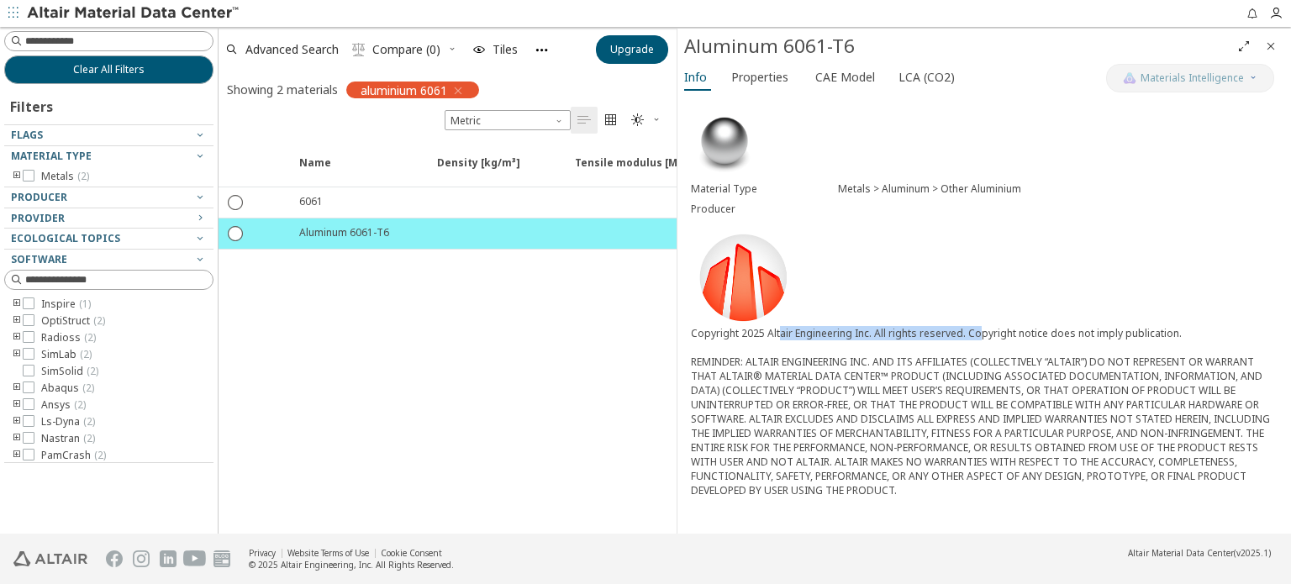
click at [971, 334] on div "Copyright 2025 Altair Engineering Inc. All rights reserved. Copyright notice do…" at bounding box center [984, 411] width 587 height 171
drag, startPoint x: 1056, startPoint y: 348, endPoint x: 1028, endPoint y: 343, distance: 29.0
click at [1030, 344] on div "Copyright 2025 Altair Engineering Inc. All rights reserved. Copyright notice do…" at bounding box center [984, 411] width 587 height 171
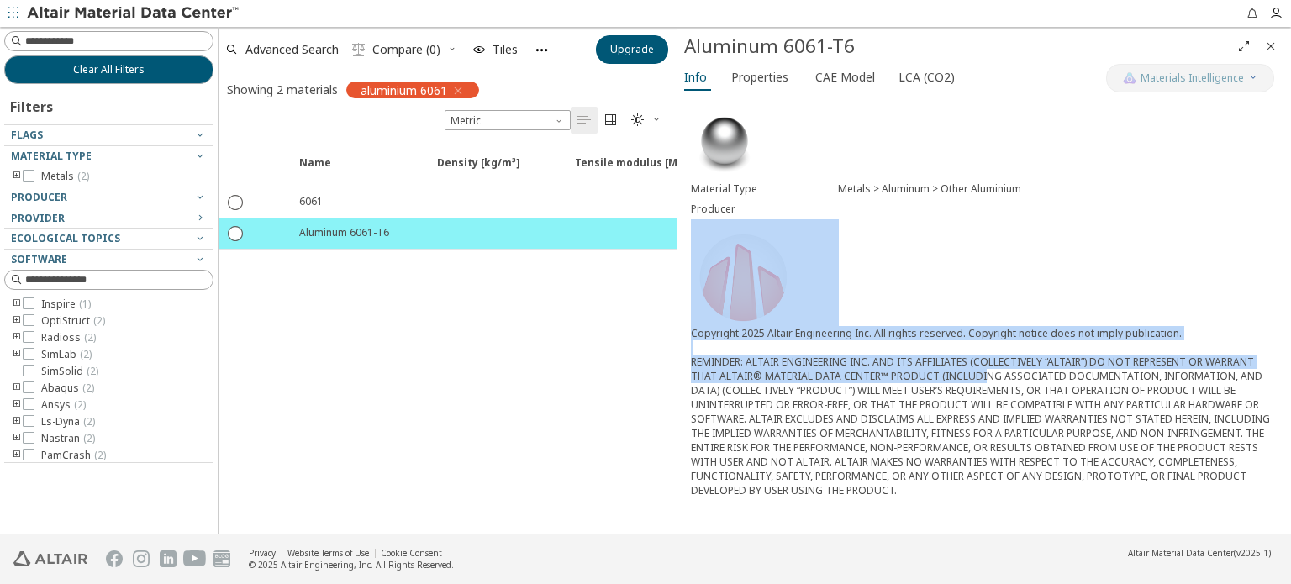
drag, startPoint x: 866, startPoint y: 210, endPoint x: 982, endPoint y: 387, distance: 212.3
click at [982, 387] on div "Material Type Metals > Aluminum > Other Aluminium Producer Copyright 2025 Altai…" at bounding box center [983, 303] width 613 height 416
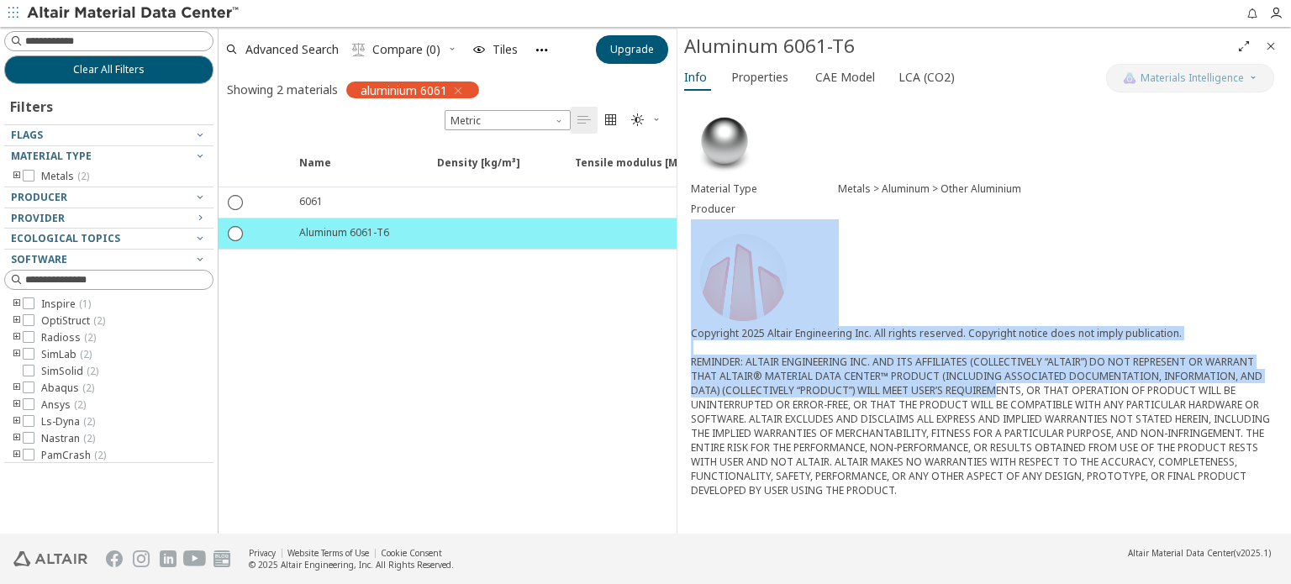
click at [982, 389] on div "Copyright 2025 Altair Engineering Inc. All rights reserved. Copyright notice do…" at bounding box center [984, 411] width 587 height 171
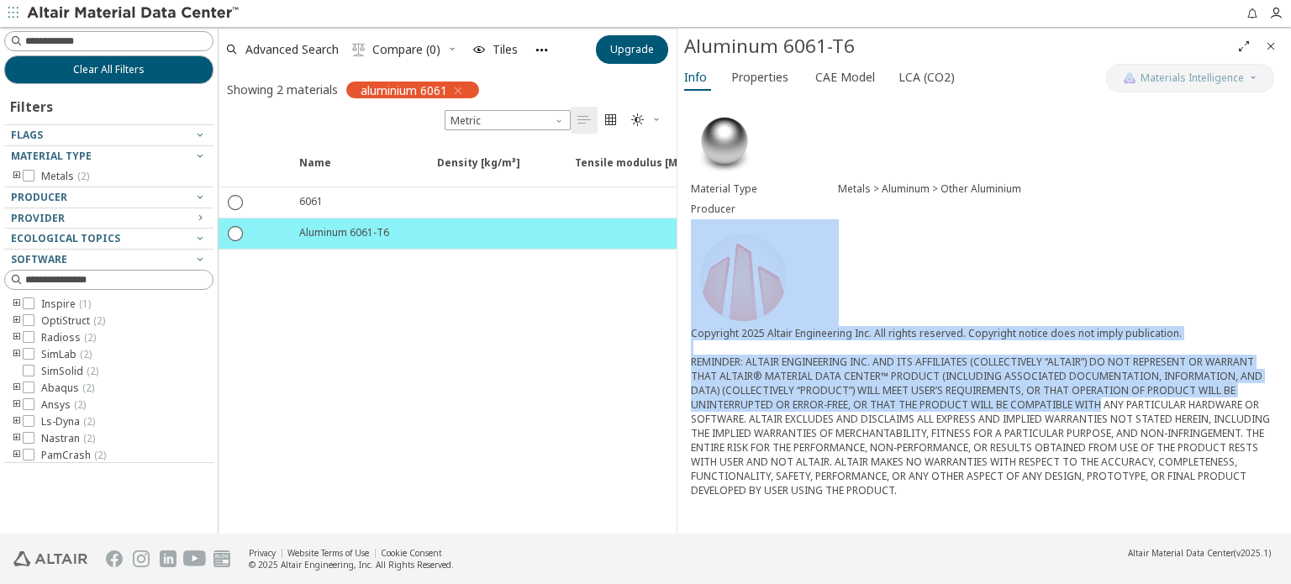
drag, startPoint x: 1092, startPoint y: 403, endPoint x: 998, endPoint y: 277, distance: 157.3
click at [998, 278] on div "Material Type Metals > Aluminum > Other Aluminium Producer Copyright 2025 Altai…" at bounding box center [983, 303] width 613 height 416
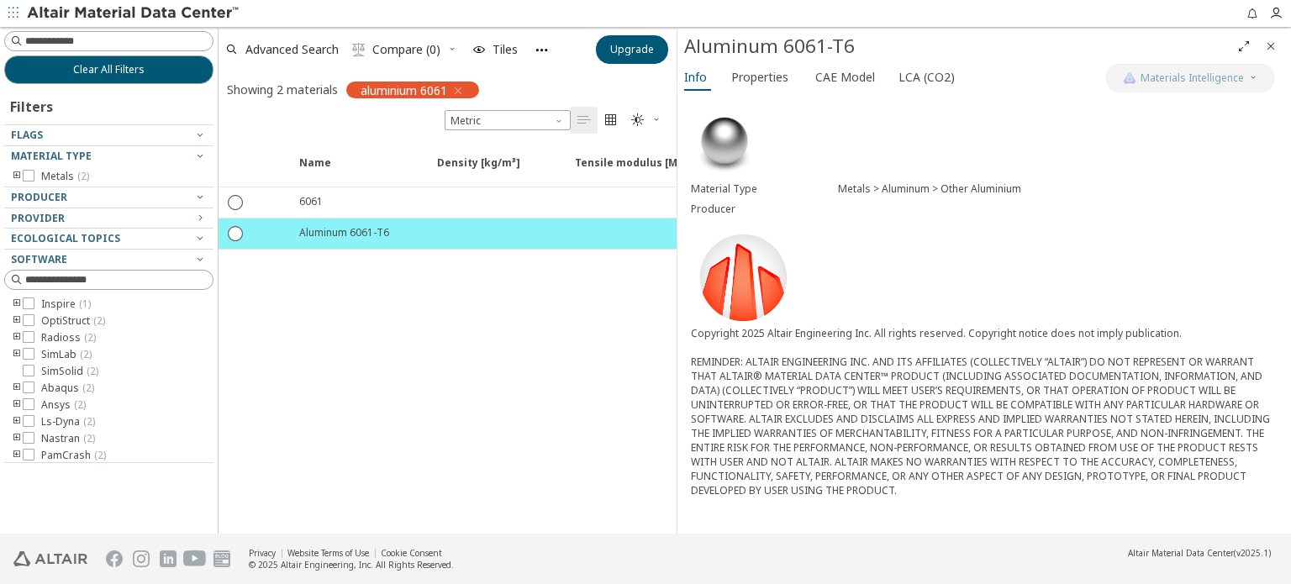
click at [1086, 410] on div "Copyright 2025 Altair Engineering Inc. All rights reserved. Copyright notice do…" at bounding box center [984, 411] width 587 height 171
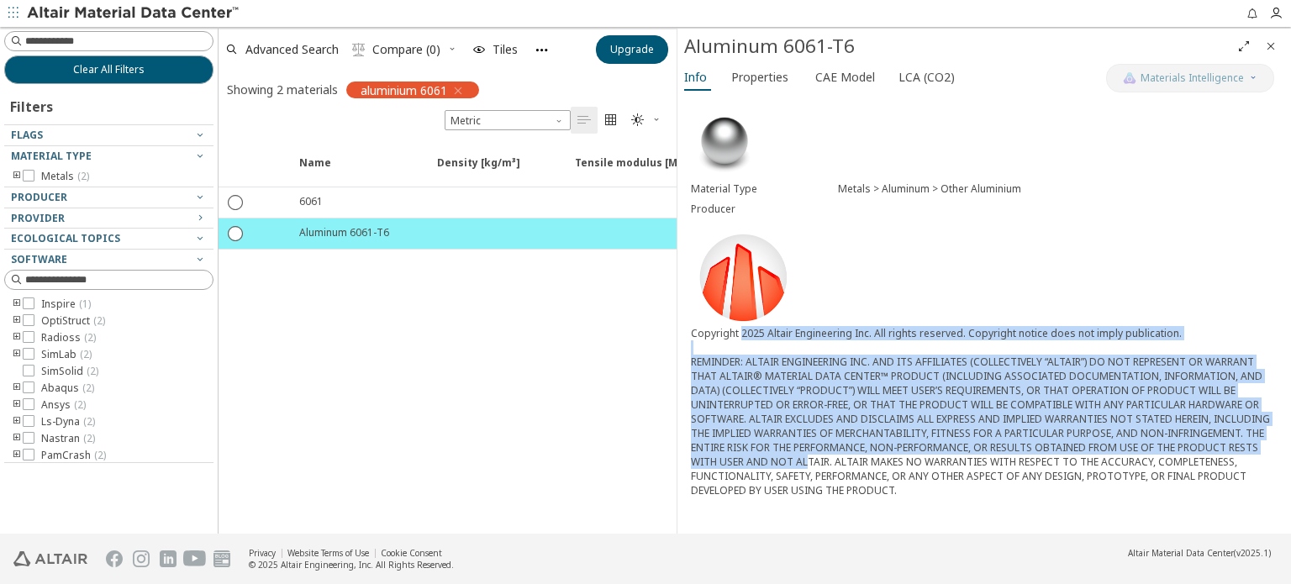
drag, startPoint x: 800, startPoint y: 455, endPoint x: 743, endPoint y: 332, distance: 135.3
click at [742, 329] on div "Copyright 2025 Altair Engineering Inc. All rights reserved. Copyright notice do…" at bounding box center [984, 411] width 587 height 171
drag, startPoint x: 750, startPoint y: 346, endPoint x: 747, endPoint y: 356, distance: 10.6
click at [751, 346] on div "Copyright 2025 Altair Engineering Inc. All rights reserved. Copyright notice do…" at bounding box center [984, 411] width 587 height 171
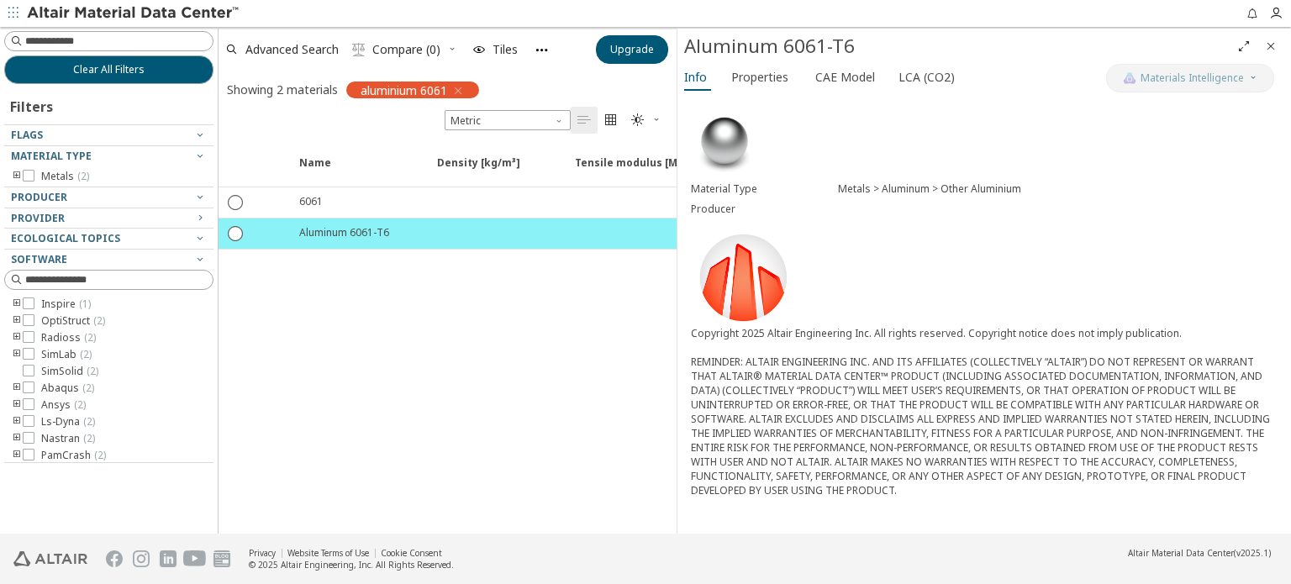
click at [1003, 497] on div "Material Type Metals > Aluminum > Other Aluminium Producer Copyright 2025 Altai…" at bounding box center [983, 303] width 613 height 416
drag, startPoint x: 981, startPoint y: 487, endPoint x: 776, endPoint y: 355, distance: 243.6
click at [777, 355] on div "Material Type Metals > Aluminum > Other Aluminium Producer Copyright 2025 Altai…" at bounding box center [983, 303] width 613 height 416
click at [776, 355] on div "Copyright 2025 Altair Engineering Inc. All rights reserved. Copyright notice do…" at bounding box center [984, 411] width 587 height 171
click at [1261, 50] on span "Close" at bounding box center [1270, 46] width 20 height 27
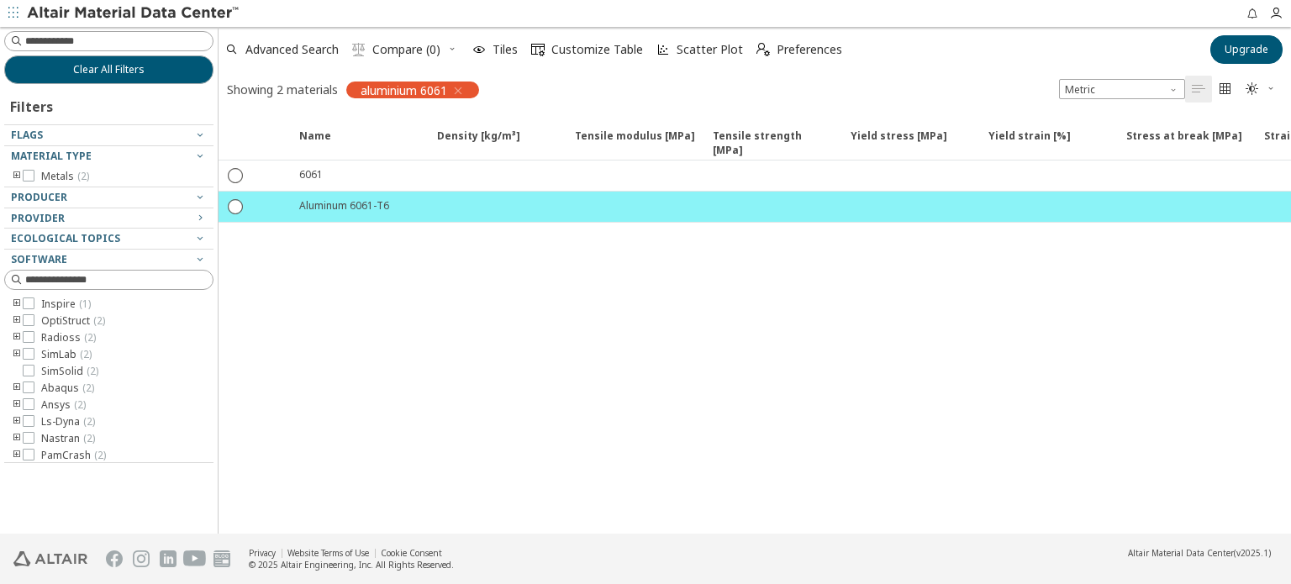
drag, startPoint x: 939, startPoint y: 315, endPoint x: 964, endPoint y: 240, distance: 78.7
click at [939, 316] on div "Name Density [kg/m³] Density [kg/m³] ISO 1183 Tensile modulus [MPa] Tensile mod…" at bounding box center [754, 324] width 1072 height 418
click at [1267, 63] on button "Upgrade" at bounding box center [1246, 49] width 72 height 29
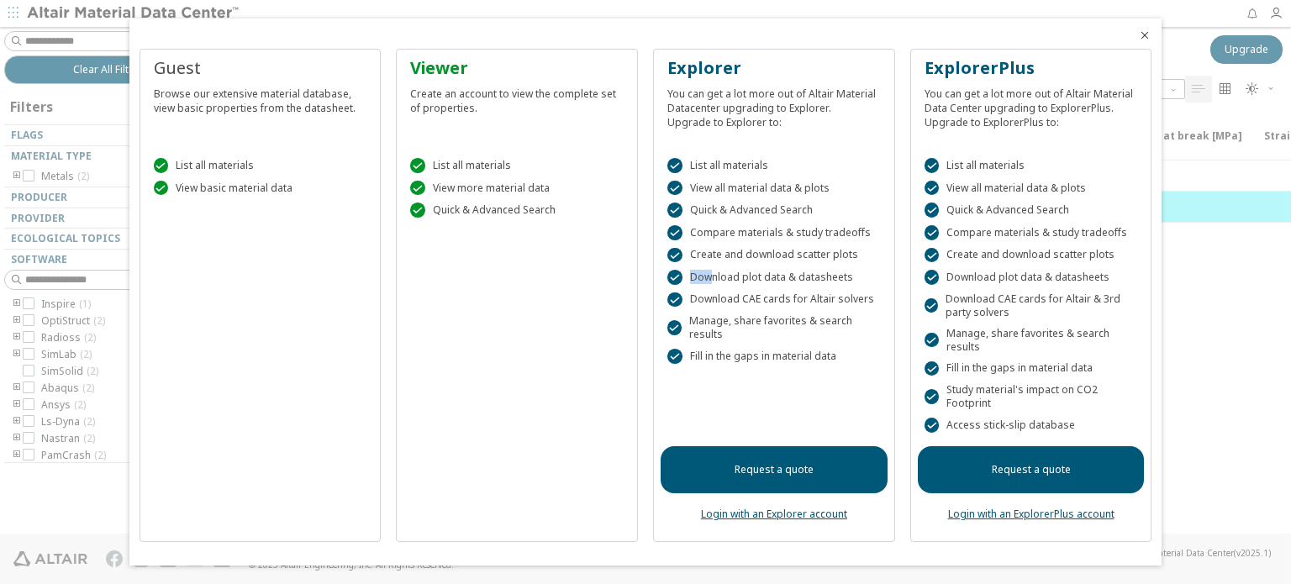
drag, startPoint x: 710, startPoint y: 273, endPoint x: 776, endPoint y: 269, distance: 66.5
click at [773, 269] on div " List all materials  View all material data & plots  Quick & Advanced Search…" at bounding box center [773, 268] width 227 height 262
click at [776, 269] on div " List all materials  View all material data & plots  Quick & Advanced Search…" at bounding box center [773, 268] width 227 height 262
drag, startPoint x: 710, startPoint y: 275, endPoint x: 866, endPoint y: 278, distance: 155.5
click at [866, 278] on div " Download plot data & datasheets" at bounding box center [773, 277] width 213 height 15
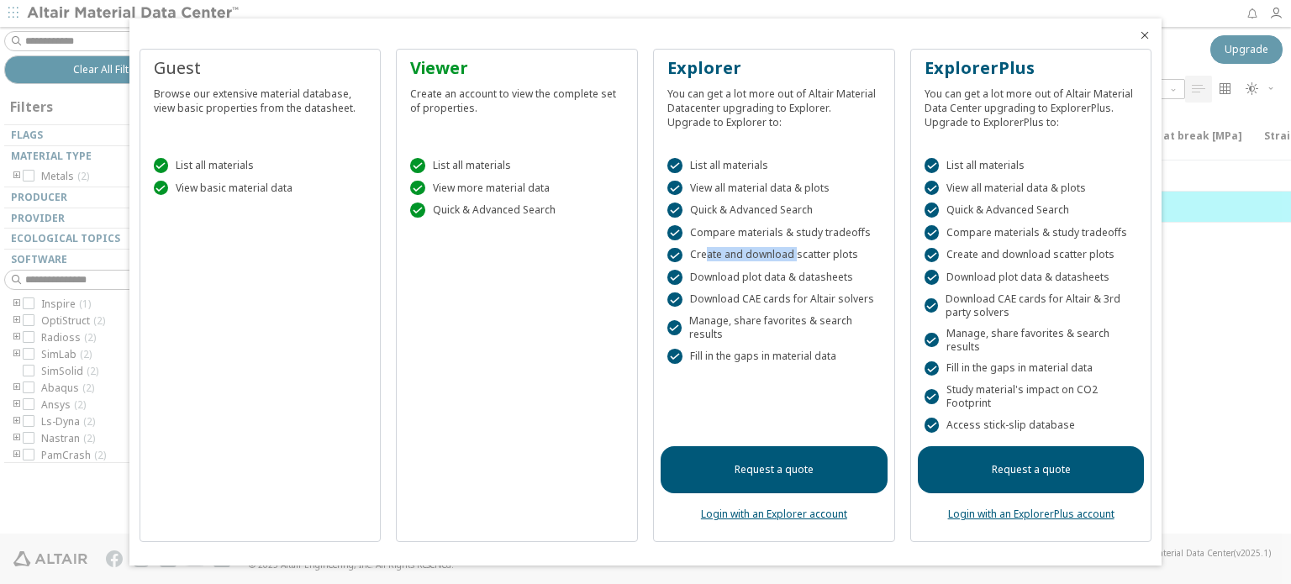
drag, startPoint x: 707, startPoint y: 255, endPoint x: 795, endPoint y: 255, distance: 88.2
click at [795, 255] on div " Create and download scatter plots" at bounding box center [773, 255] width 213 height 15
drag, startPoint x: 706, startPoint y: 256, endPoint x: 805, endPoint y: 254, distance: 99.2
click at [805, 254] on div " Create and download scatter plots" at bounding box center [773, 255] width 213 height 15
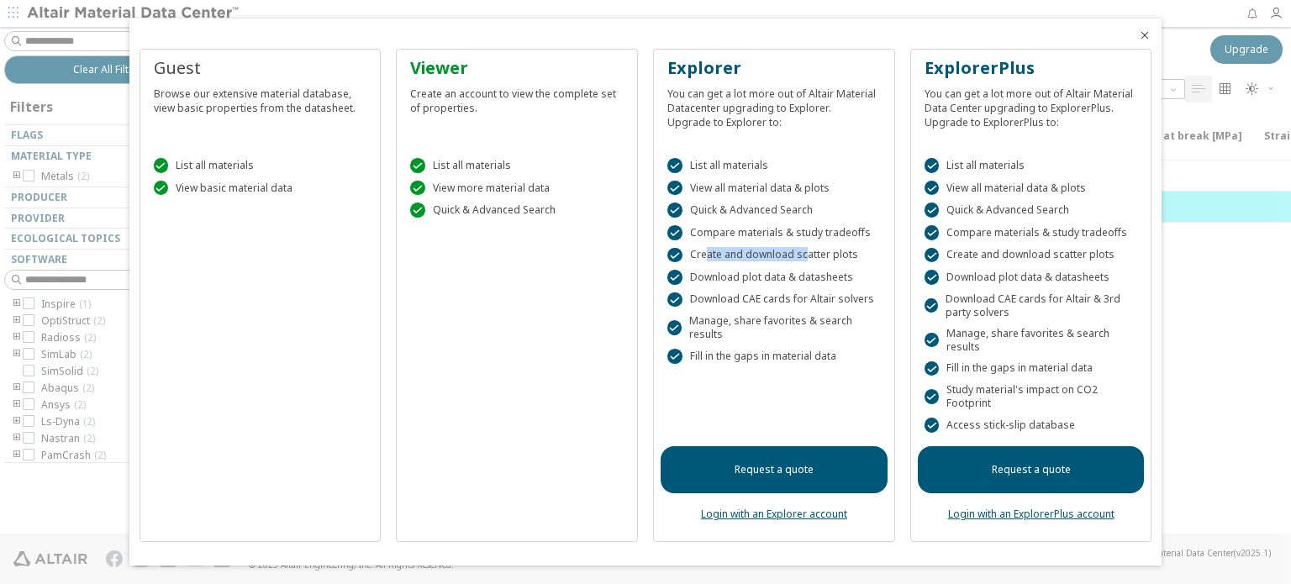
click at [805, 254] on div " Create and download scatter plots" at bounding box center [773, 255] width 213 height 15
drag, startPoint x: 702, startPoint y: 230, endPoint x: 850, endPoint y: 239, distance: 148.2
click at [850, 239] on div " Compare materials & study tradeoffs" at bounding box center [773, 232] width 213 height 15
click at [855, 234] on div " Compare materials & study tradeoffs" at bounding box center [773, 232] width 213 height 15
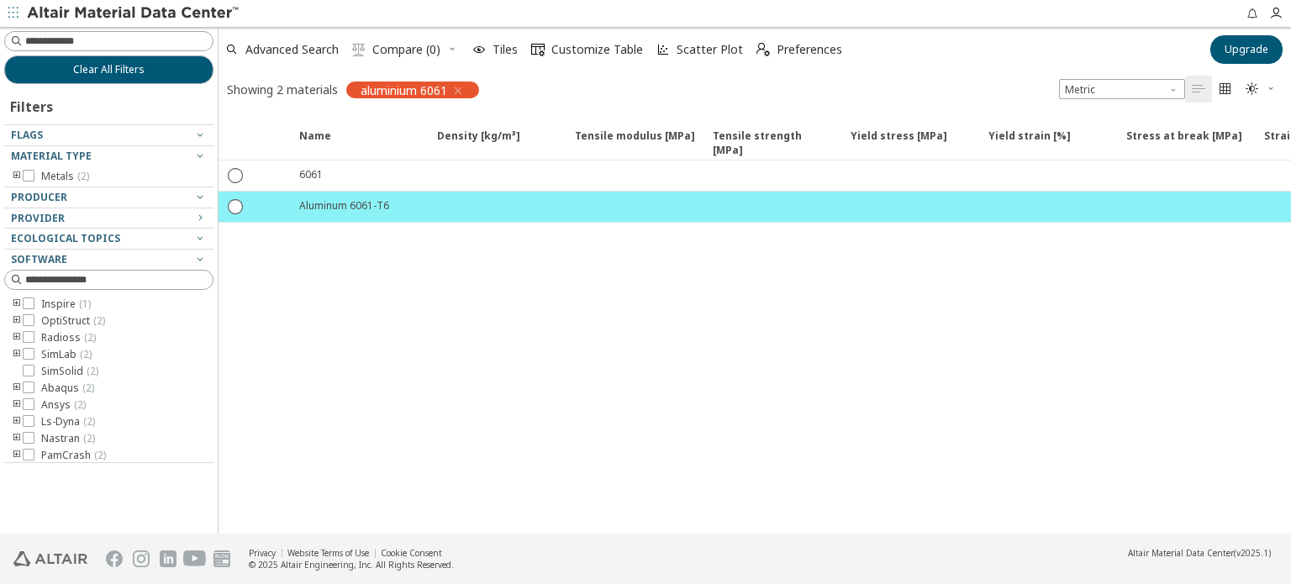
drag, startPoint x: 708, startPoint y: 265, endPoint x: 750, endPoint y: 302, distance: 56.0
click at [750, 302] on div "Name Density [kg/m³] Density [kg/m³] ISO 1183 Tensile modulus [MPa] Tensile mod…" at bounding box center [754, 324] width 1072 height 418
click at [1237, 61] on button "Upgrade" at bounding box center [1246, 49] width 72 height 29
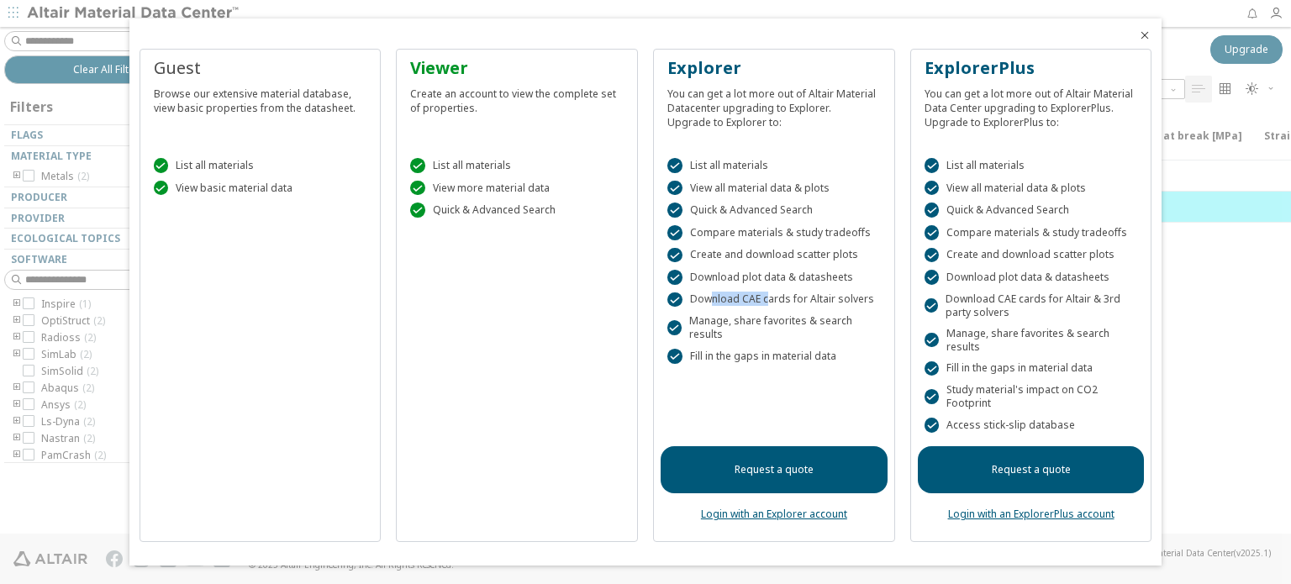
drag, startPoint x: 736, startPoint y: 301, endPoint x: 768, endPoint y: 301, distance: 31.9
click at [768, 301] on div " Download CAE cards for Altair solvers" at bounding box center [773, 299] width 213 height 15
drag, startPoint x: 817, startPoint y: 295, endPoint x: 871, endPoint y: 298, distance: 54.7
click at [871, 298] on div " Download CAE cards for Altair solvers" at bounding box center [773, 299] width 213 height 15
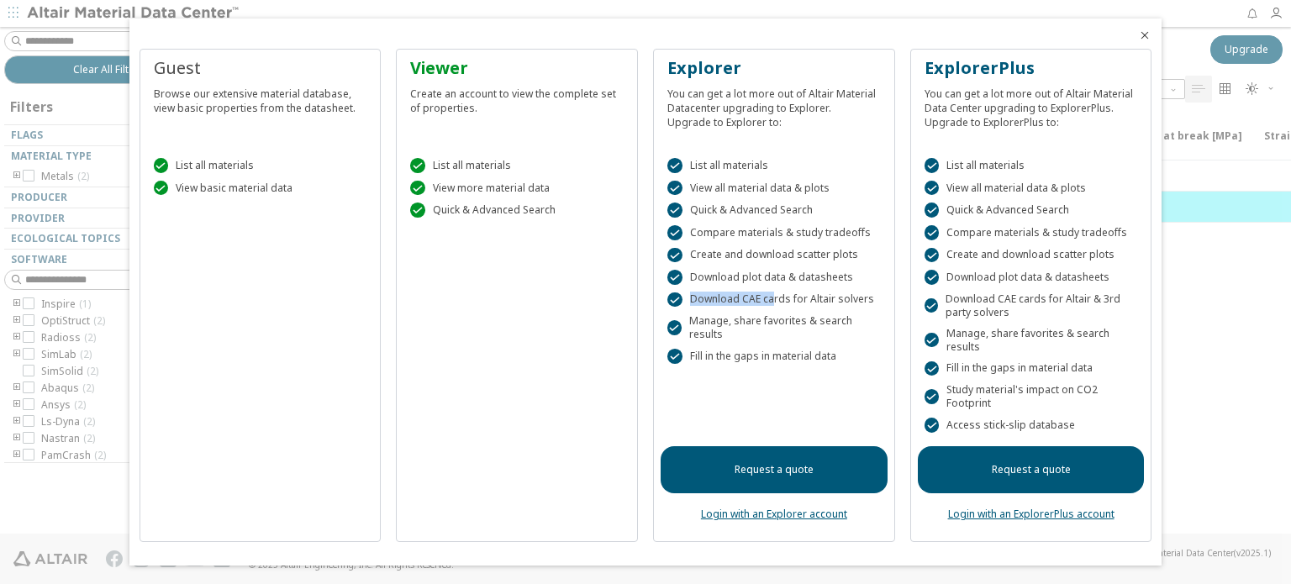
click at [871, 298] on div " Download CAE cards for Altair solvers" at bounding box center [773, 299] width 213 height 15
drag, startPoint x: 844, startPoint y: 297, endPoint x: 746, endPoint y: 305, distance: 97.8
click at [748, 304] on div " Download CAE cards for Altair solvers" at bounding box center [773, 299] width 213 height 15
click at [741, 305] on div " Download CAE cards for Altair solvers" at bounding box center [773, 299] width 213 height 15
drag, startPoint x: 733, startPoint y: 288, endPoint x: 820, endPoint y: 294, distance: 87.6
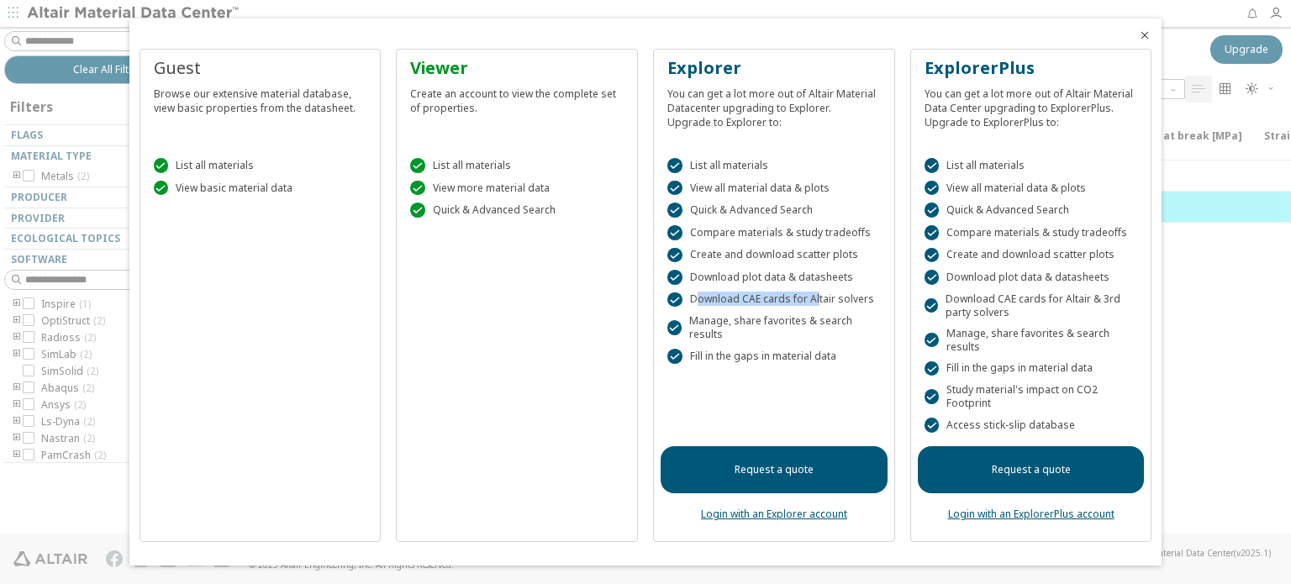
click at [820, 294] on div " Download CAE cards for Altair solvers" at bounding box center [773, 299] width 213 height 15
click at [1133, 33] on div at bounding box center [645, 28] width 1033 height 20
click at [1143, 33] on icon "Close" at bounding box center [1144, 35] width 13 height 13
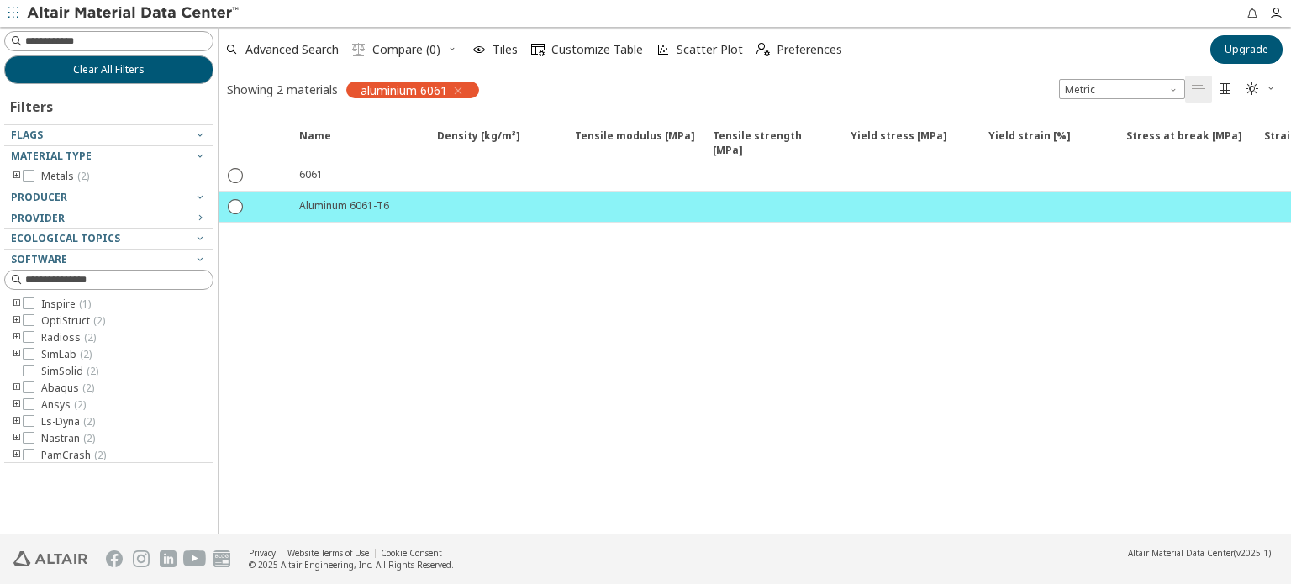
click at [1159, 378] on div "Name Density [kg/m³] Density [kg/m³] ISO 1183 Tensile modulus [MPa] Tensile mod…" at bounding box center [754, 324] width 1072 height 418
drag, startPoint x: 797, startPoint y: 359, endPoint x: 844, endPoint y: 362, distance: 47.2
click at [797, 359] on div "Name Density [kg/m³] Density [kg/m³] ISO 1183 Tensile modulus [MPa] Tensile mod…" at bounding box center [754, 324] width 1072 height 418
drag, startPoint x: 723, startPoint y: 393, endPoint x: 834, endPoint y: 513, distance: 163.5
click at [722, 392] on div "Name Density [kg/m³] Density [kg/m³] ISO 1183 Tensile modulus [MPa] Tensile mod…" at bounding box center [754, 324] width 1072 height 418
